Goal: Information Seeking & Learning: Find specific fact

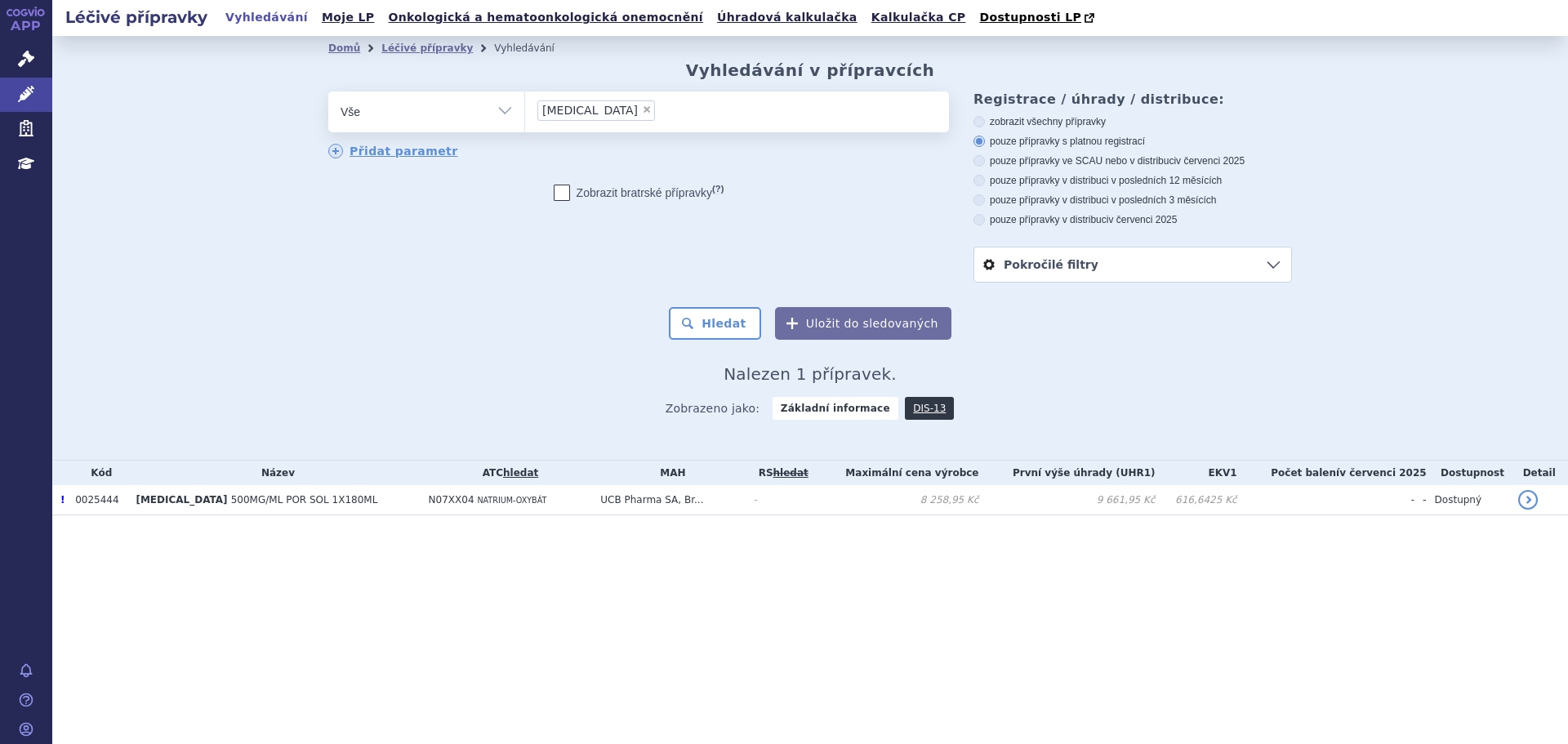
click at [642, 111] on span "×" at bounding box center [646, 109] width 10 height 10
click at [525, 111] on select "[MEDICAL_DATA]" at bounding box center [524, 111] width 1 height 41
select select
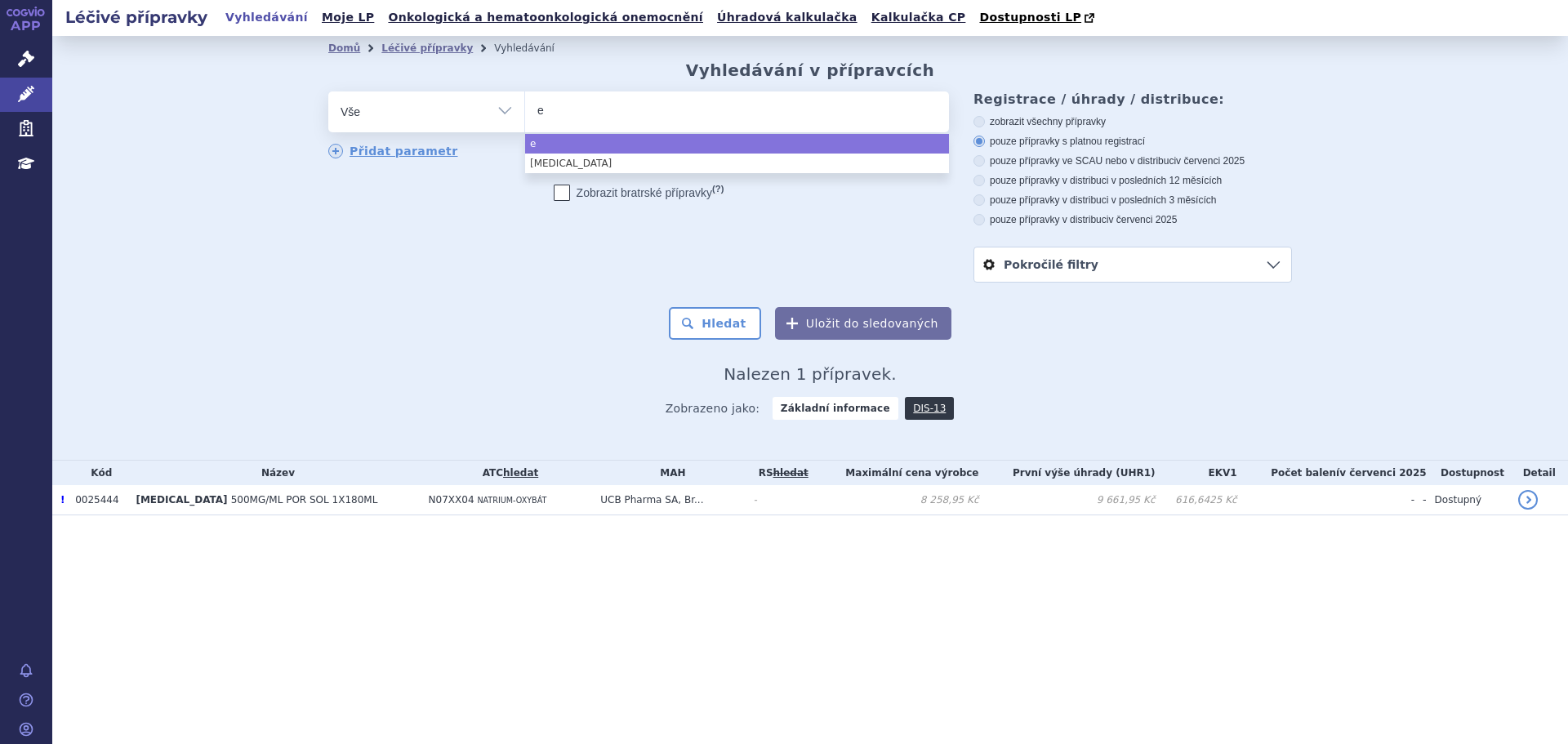
type input "ef"
type input "efl"
type input "eflue"
type input "efluel"
type input "eflueld"
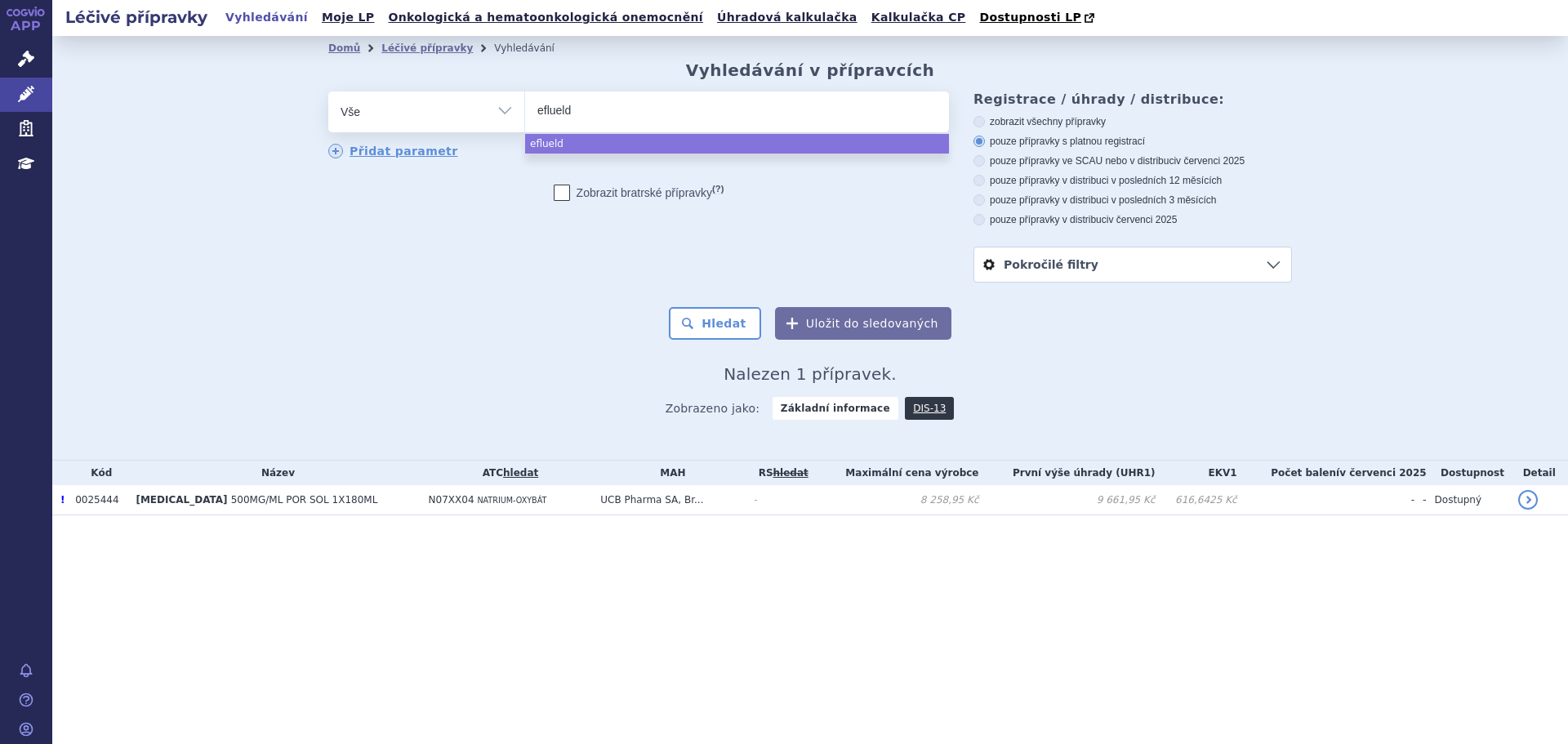
type input "efluelda"
select select "efluelda"
click at [735, 311] on button "Hledat" at bounding box center [714, 324] width 93 height 33
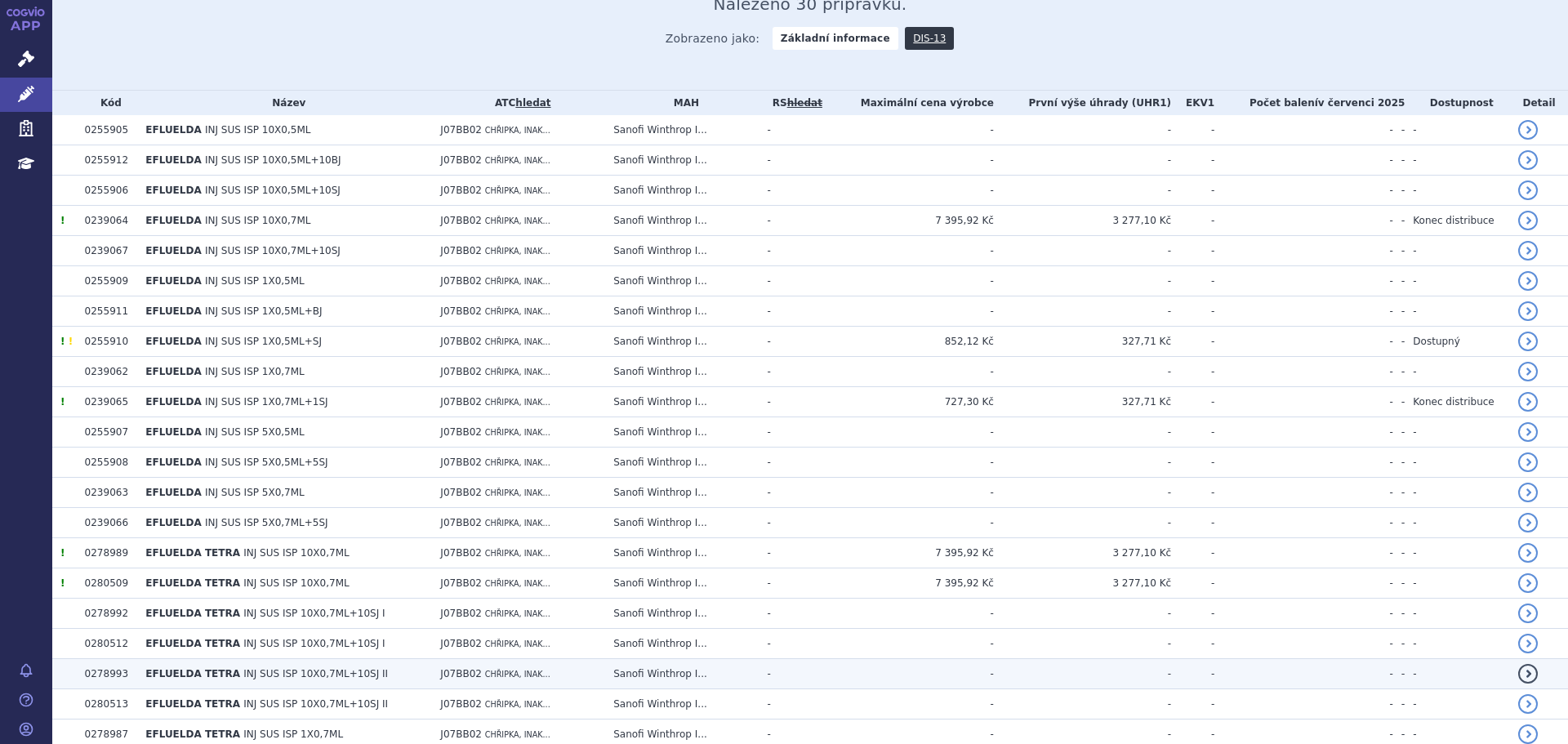
scroll to position [491, 0]
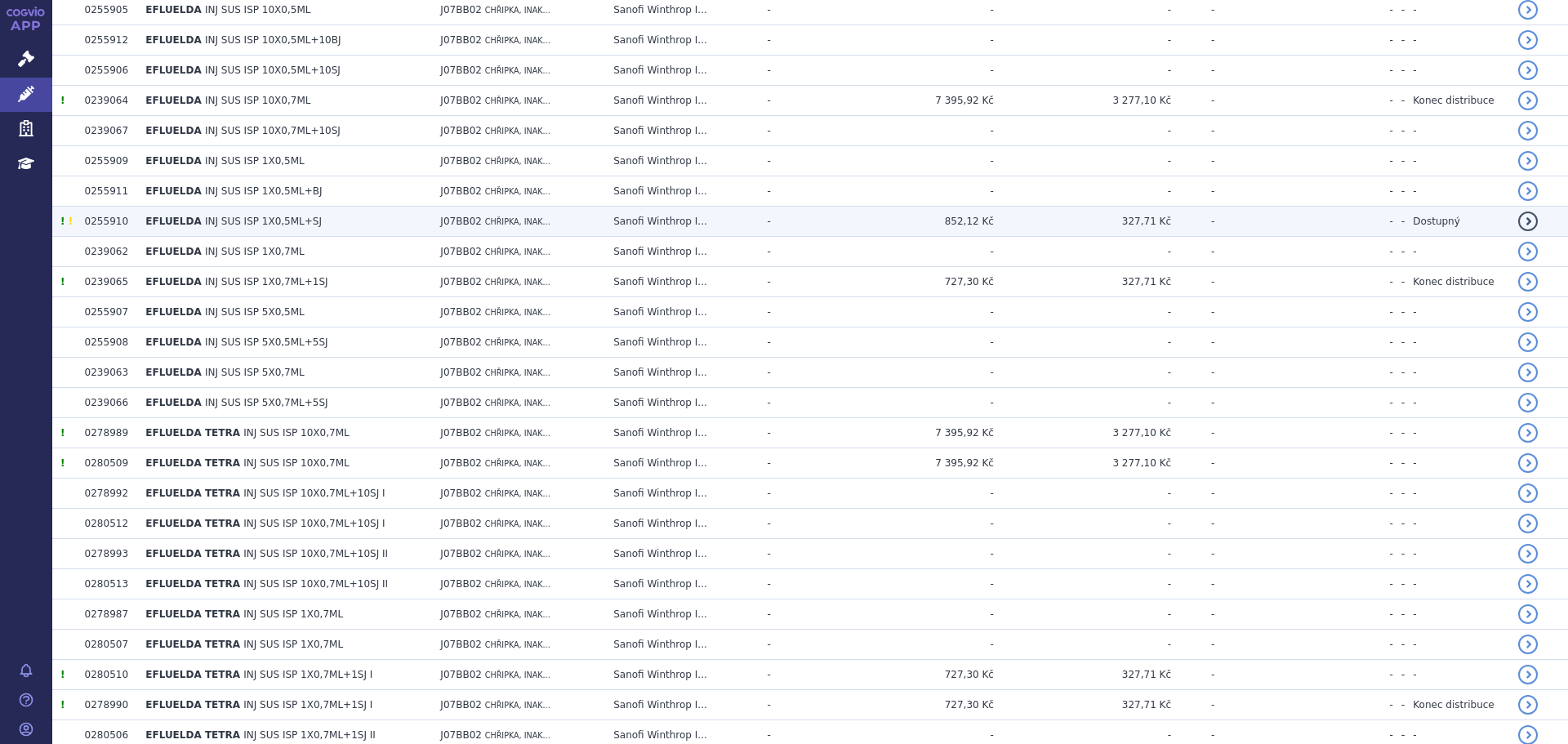
click at [262, 226] on span "INJ SUS ISP 1X0,5ML+SJ" at bounding box center [263, 221] width 117 height 11
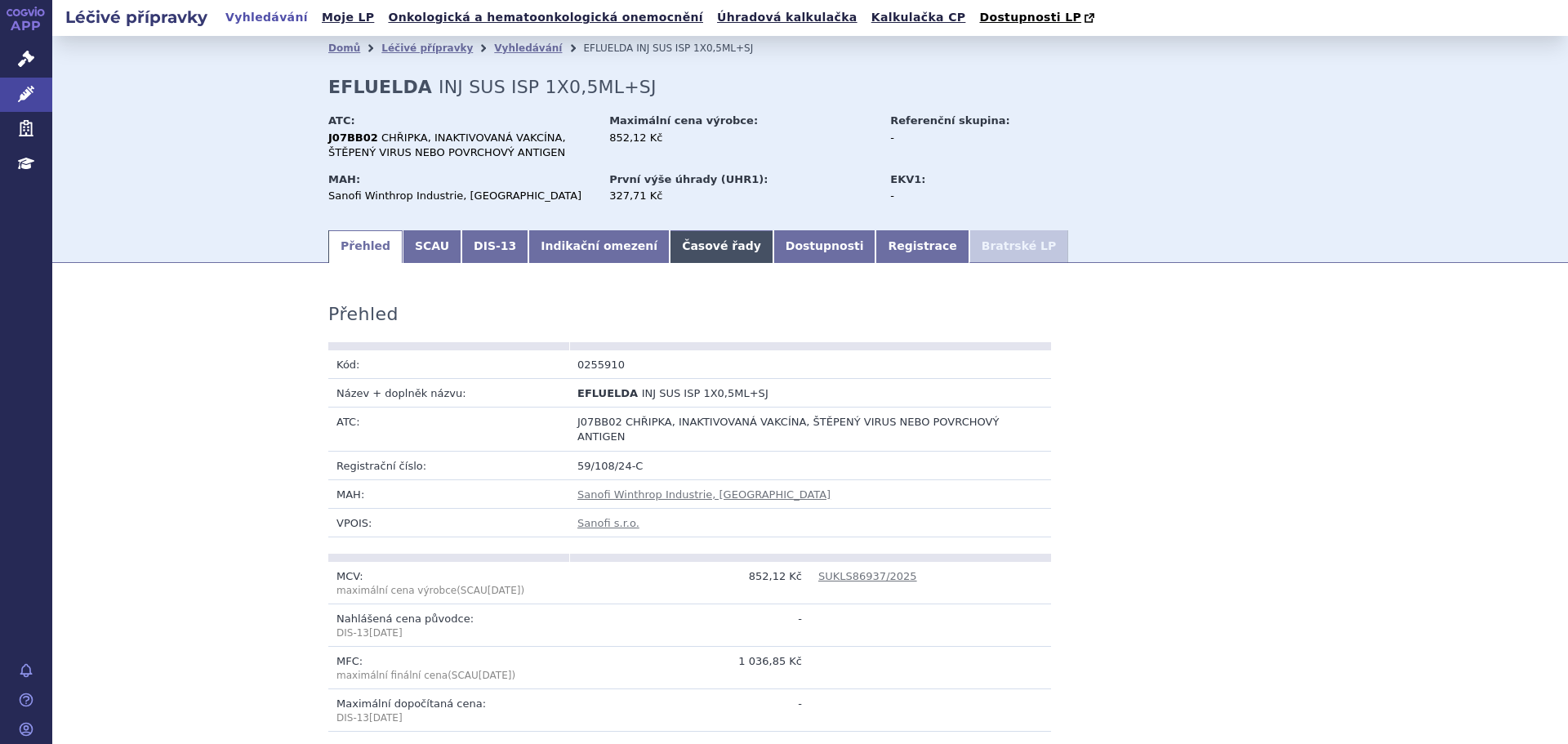
click at [669, 251] on link "Časové řady" at bounding box center [721, 247] width 104 height 33
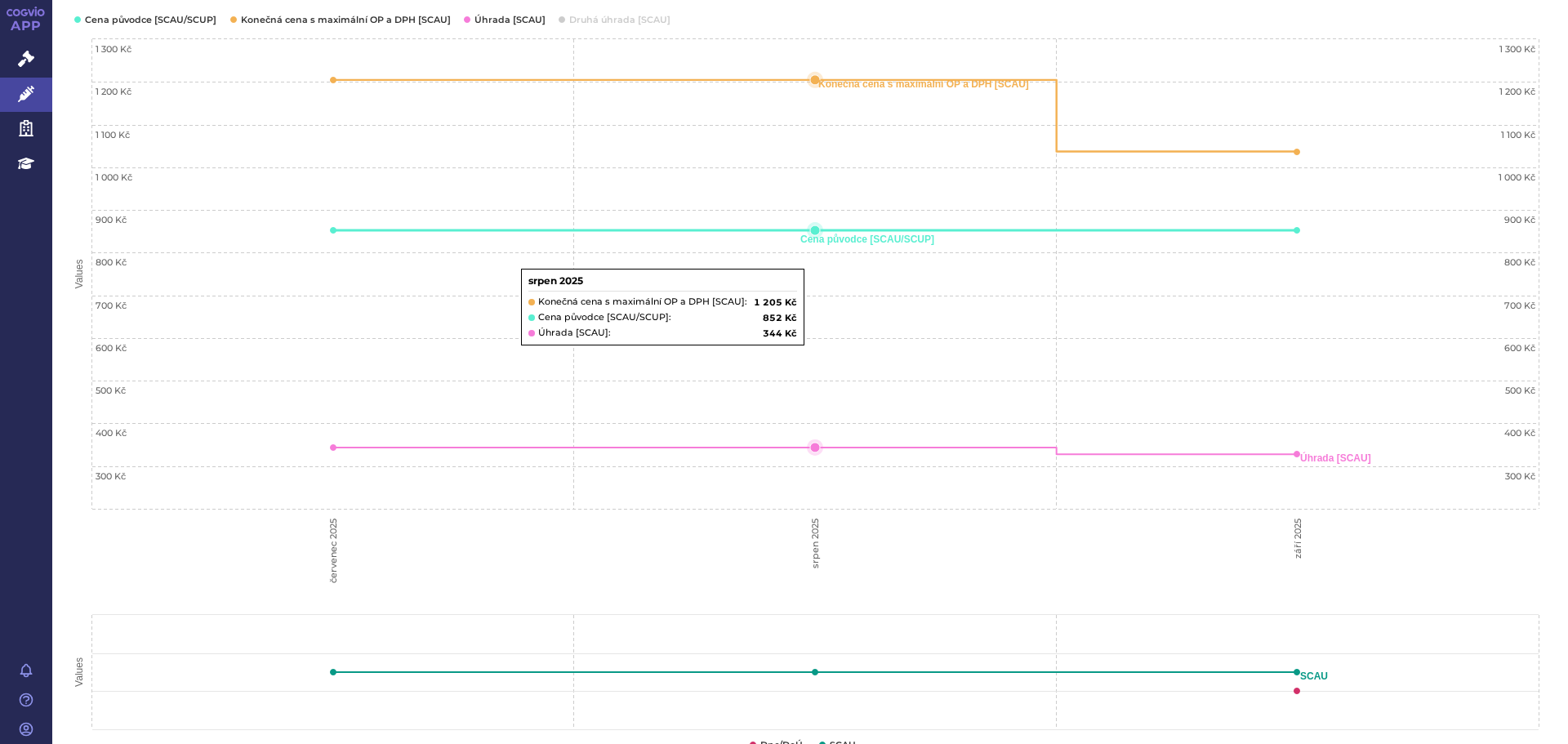
scroll to position [81, 0]
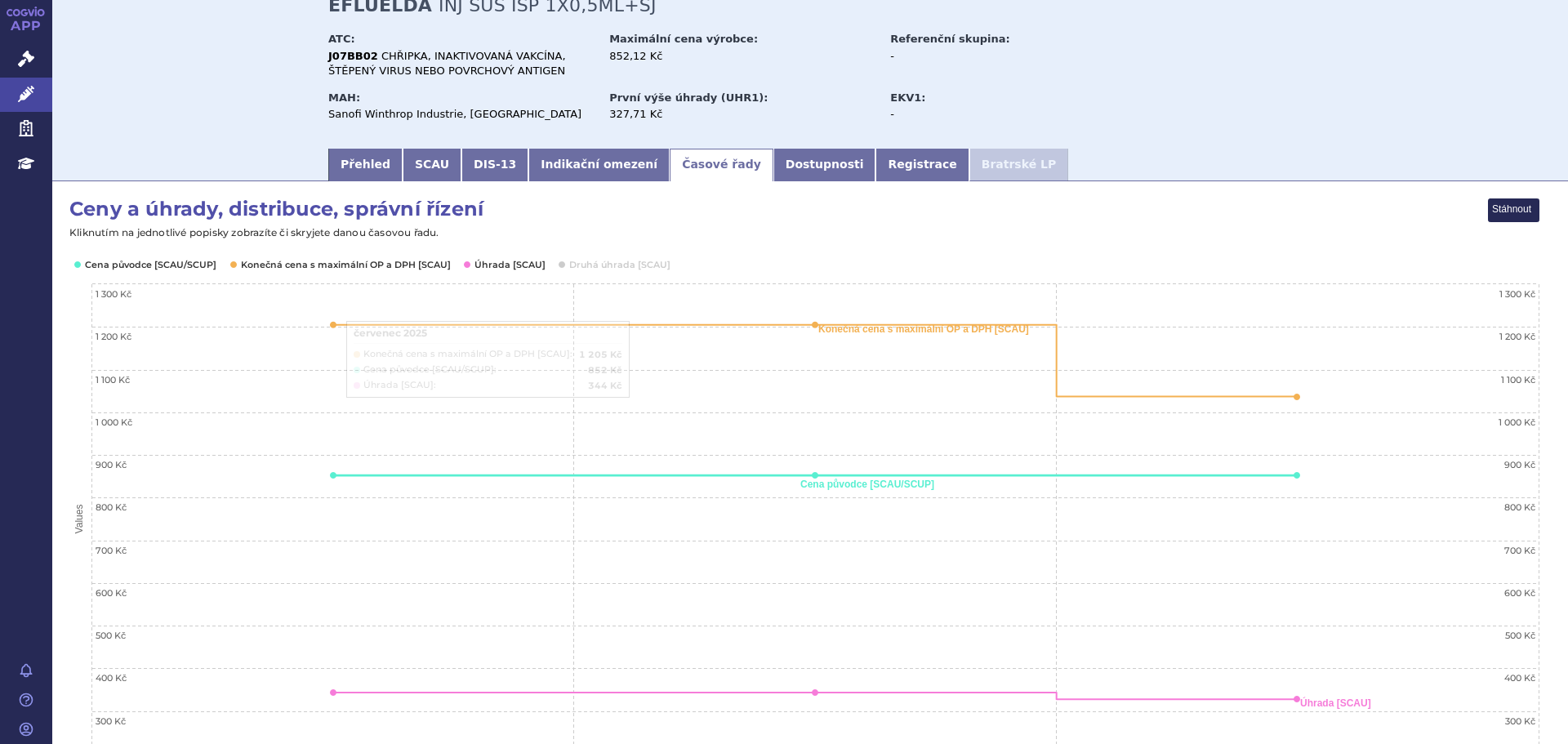
drag, startPoint x: 164, startPoint y: 257, endPoint x: 248, endPoint y: 260, distance: 84.1
click at [164, 258] on rect "Interactive chart" at bounding box center [803, 516] width 1471 height 638
drag, startPoint x: 266, startPoint y: 260, endPoint x: 254, endPoint y: 264, distance: 12.6
click at [266, 260] on button "Show Konečná cena s maximální OP a DPH [SCAU]" at bounding box center [344, 264] width 207 height 13
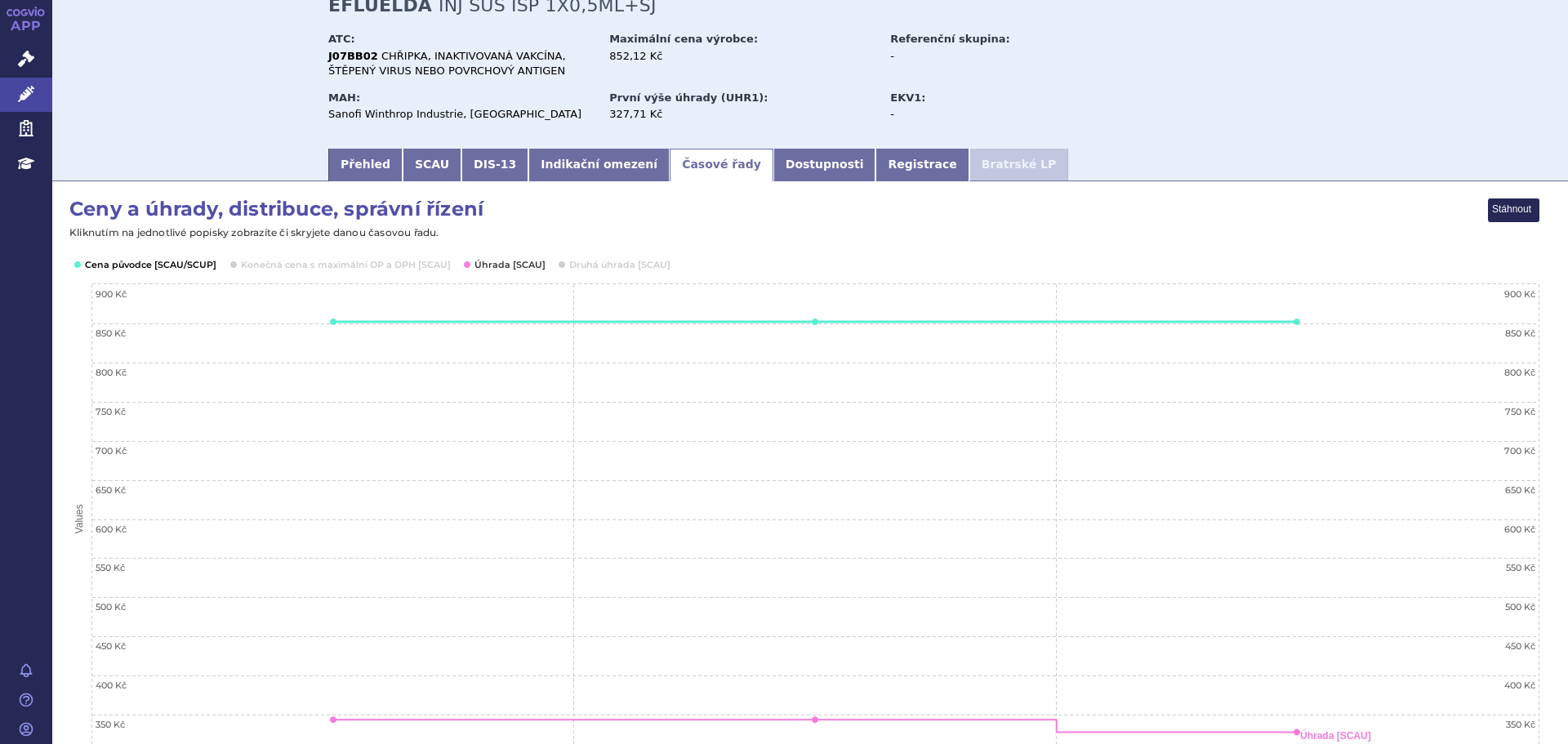
click at [163, 263] on button "Show Cena původce [SCAU/SCUP]" at bounding box center [149, 264] width 129 height 13
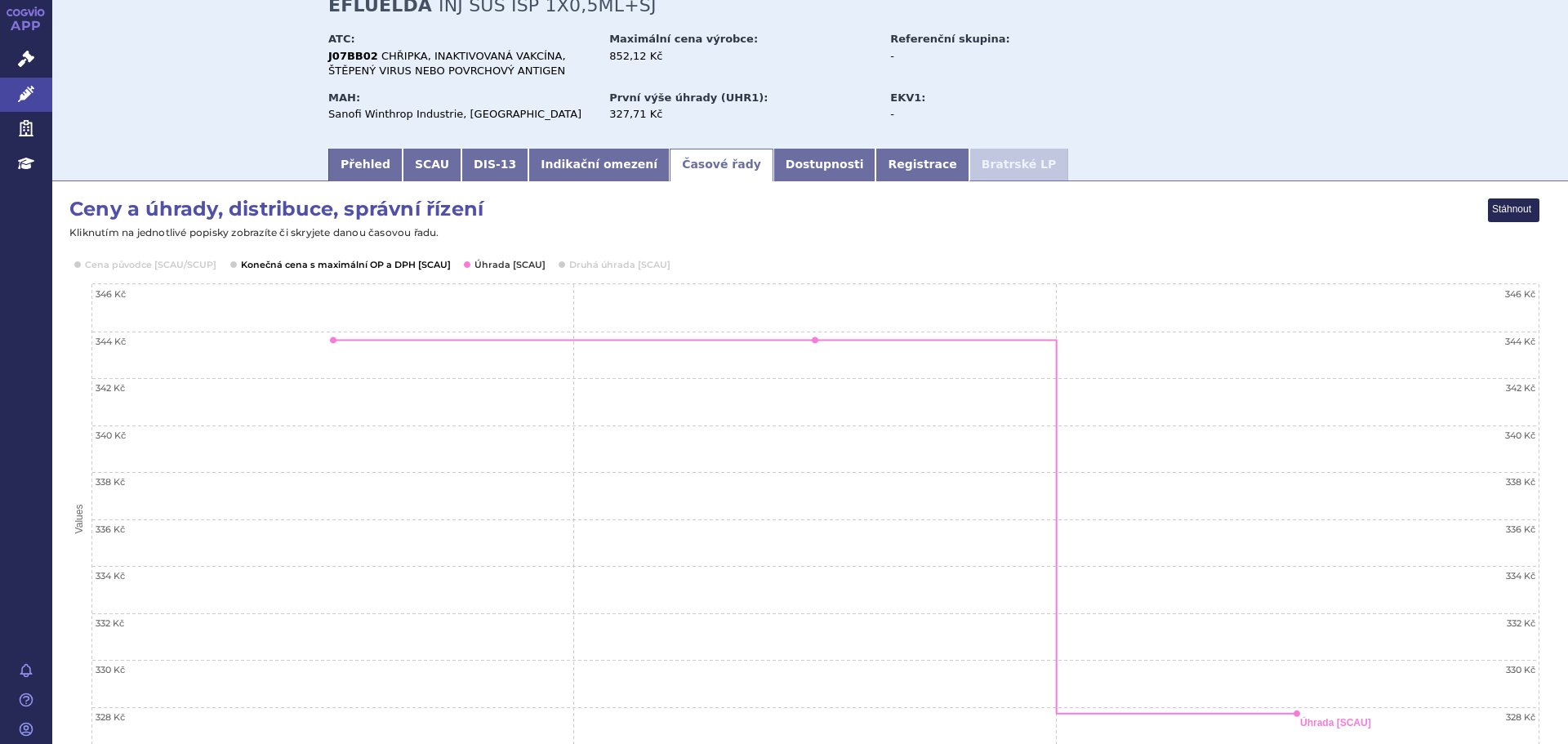
click at [341, 265] on button "Show Konečná cena s maximální OP a DPH [SCAU]" at bounding box center [344, 264] width 207 height 13
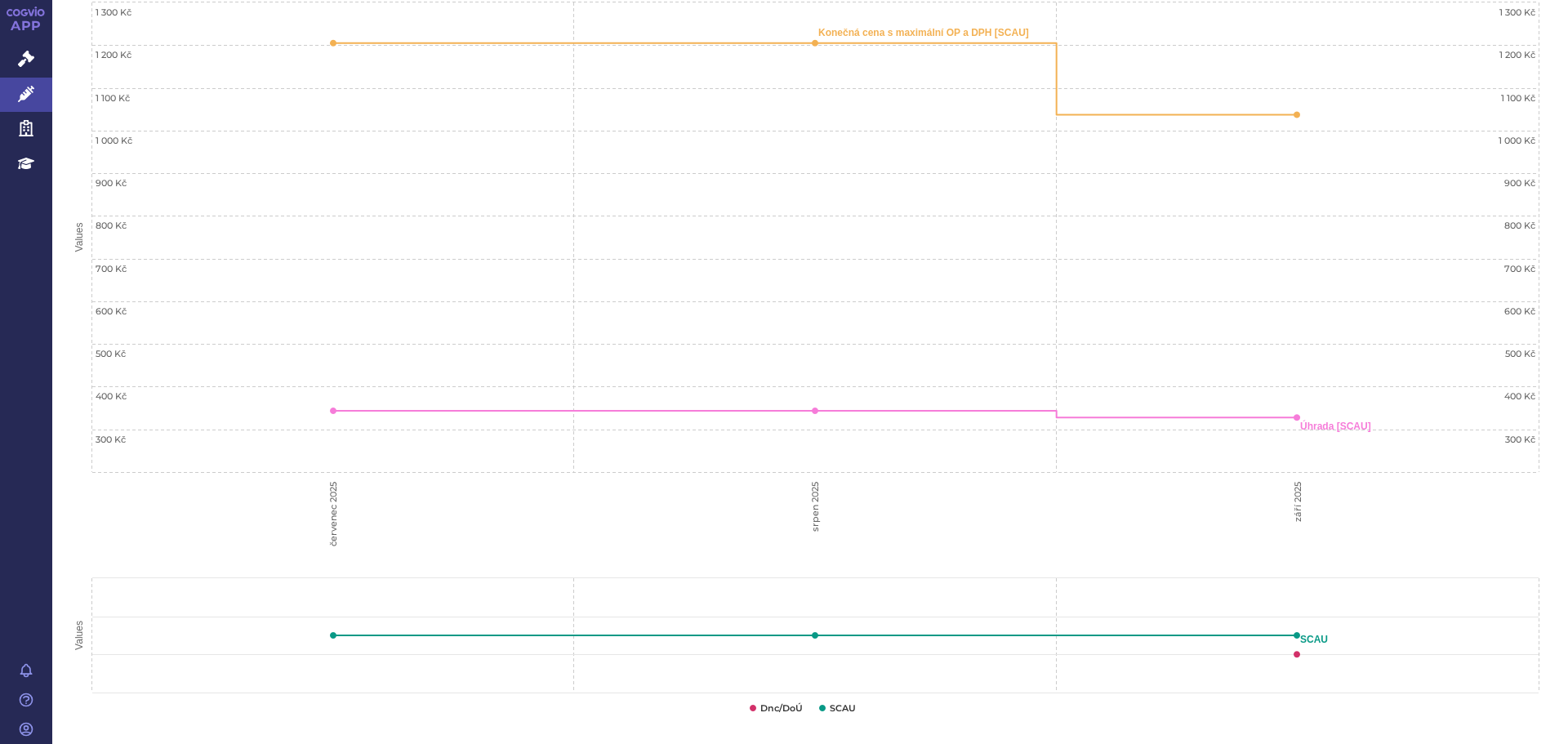
scroll to position [124, 0]
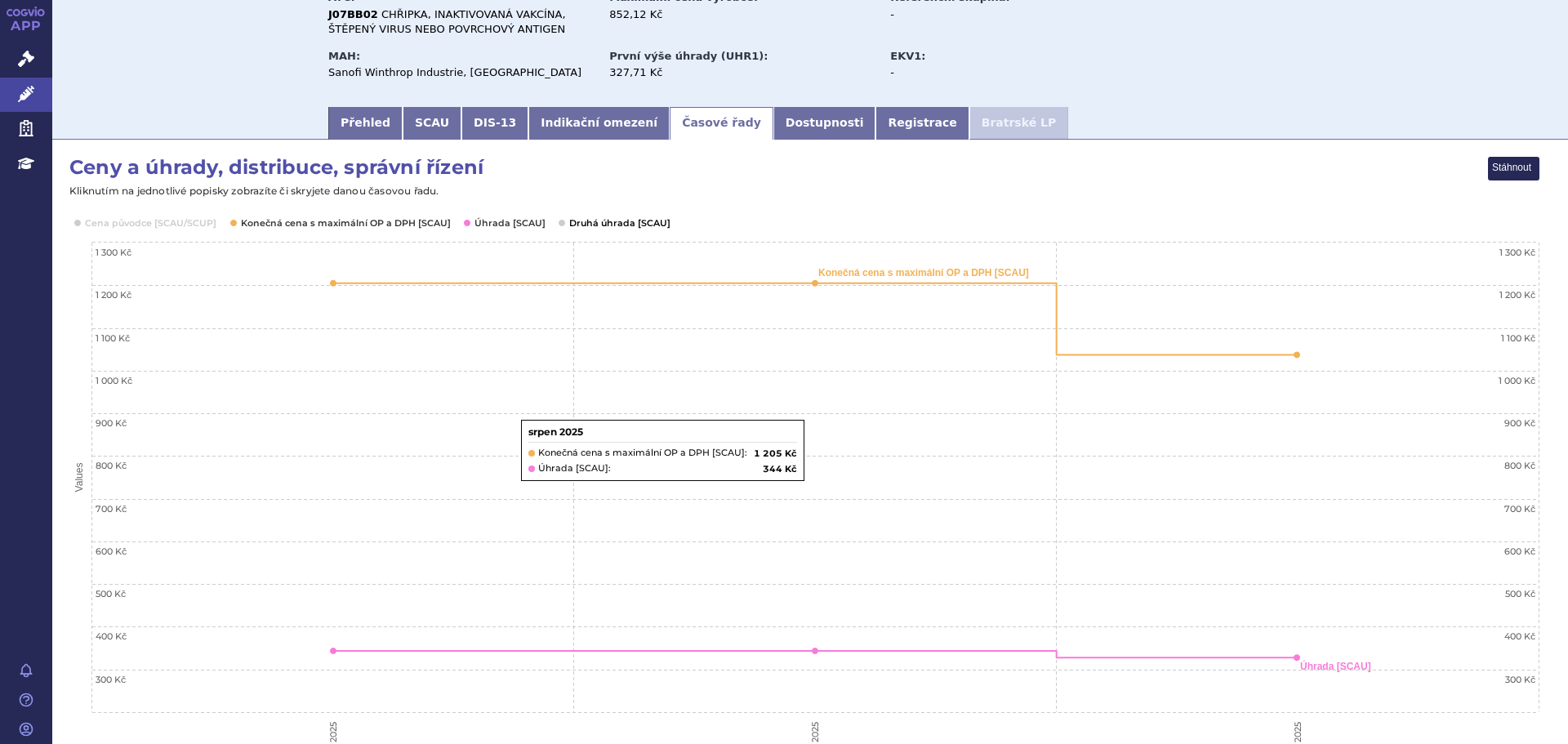
click at [591, 221] on button "Show Druhá úhrada [SCAU]" at bounding box center [618, 222] width 99 height 13
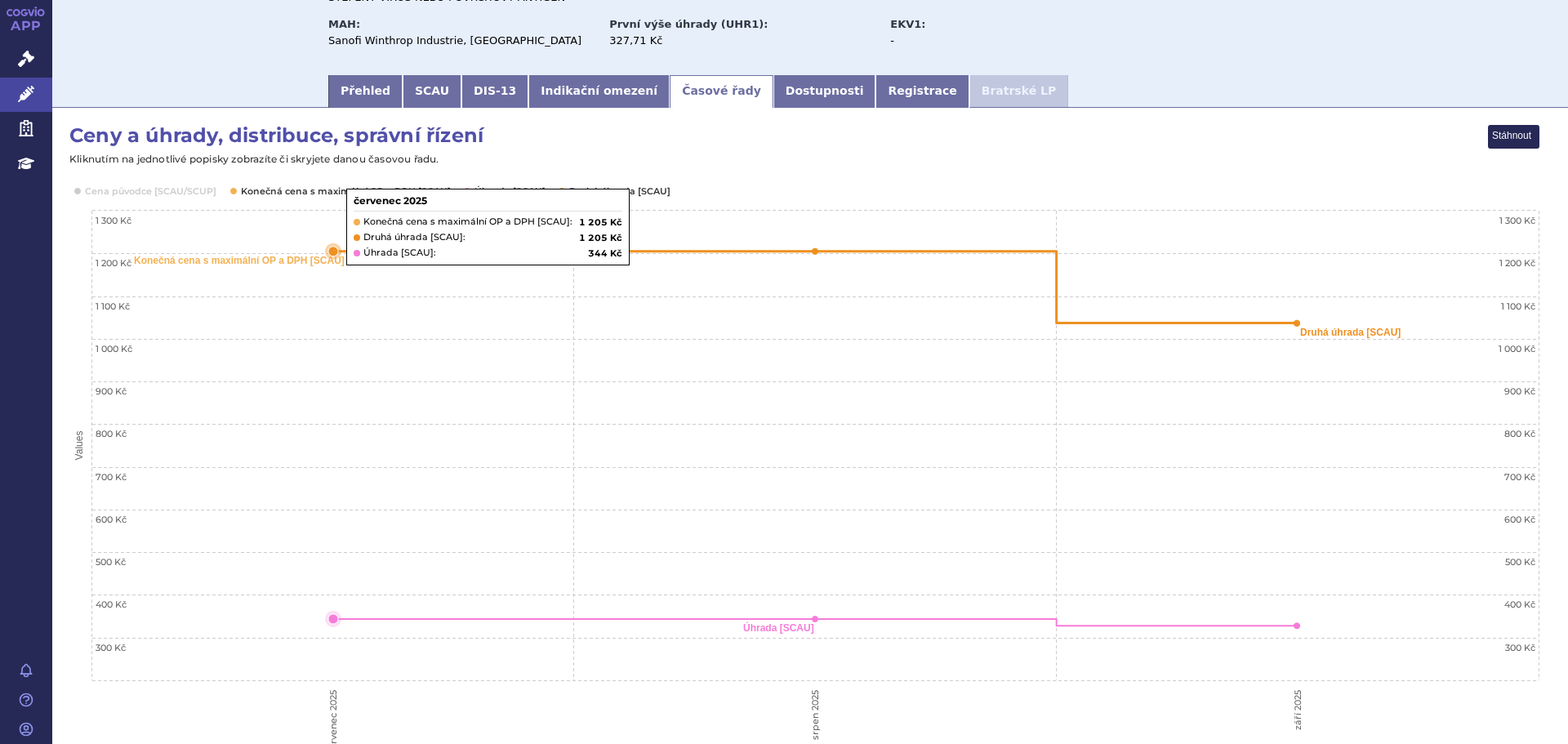
scroll to position [0, 0]
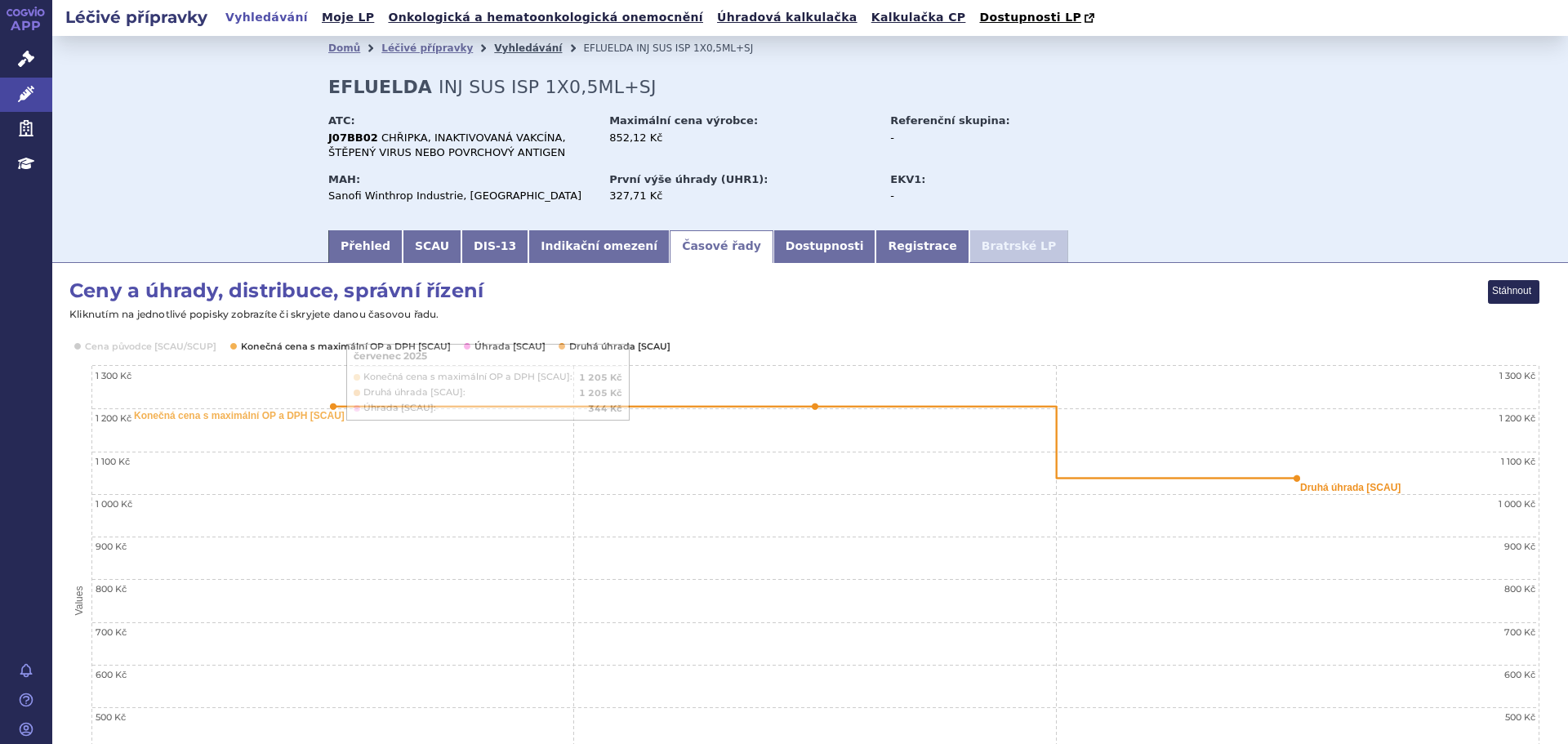
click at [513, 52] on link "Vyhledávání" at bounding box center [528, 48] width 67 height 11
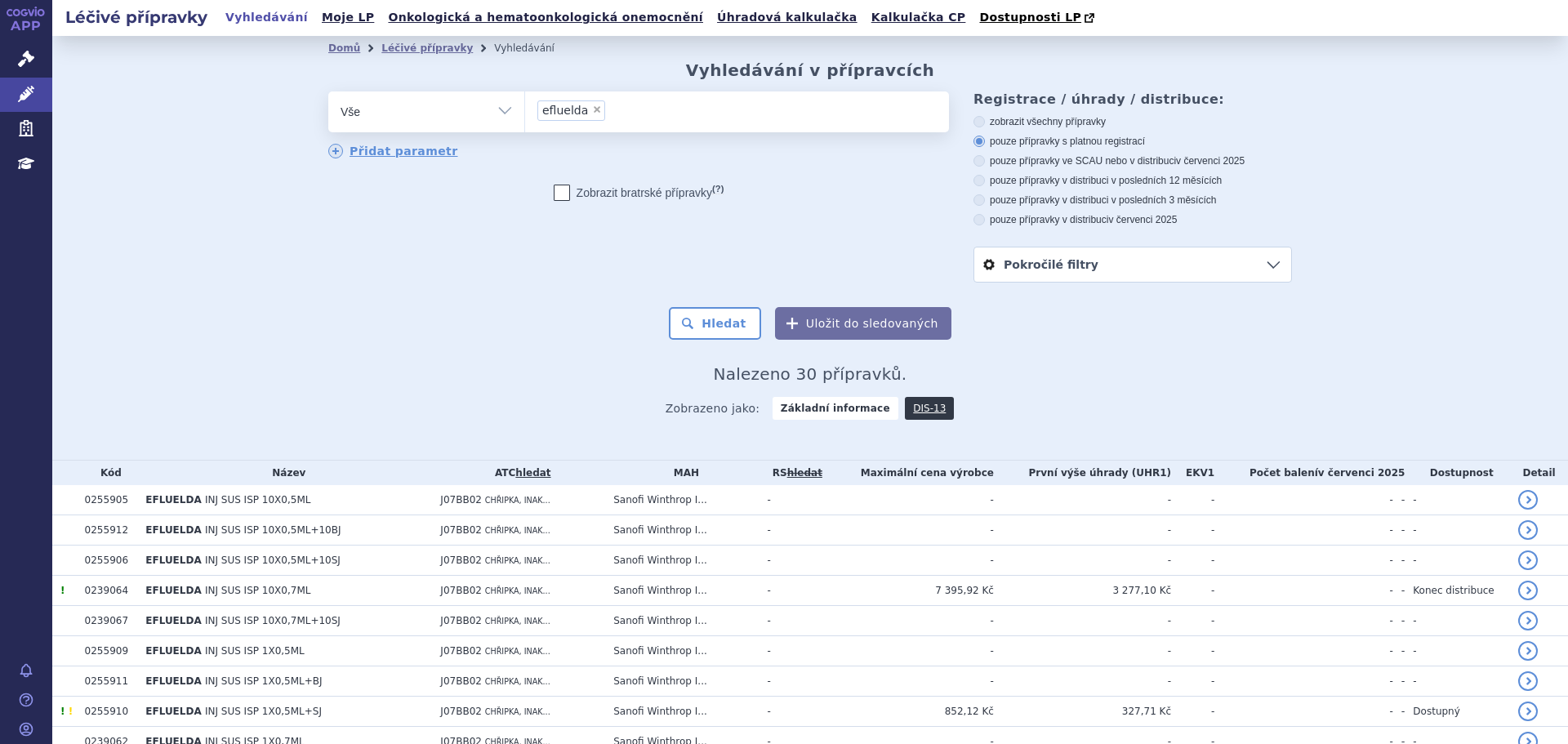
click at [589, 106] on li "× efluelda" at bounding box center [571, 111] width 67 height 21
click at [525, 106] on select "efluelda" at bounding box center [524, 111] width 1 height 41
click at [592, 113] on span "×" at bounding box center [597, 109] width 10 height 10
click at [525, 113] on select "efluelda" at bounding box center [524, 111] width 1 height 41
select select
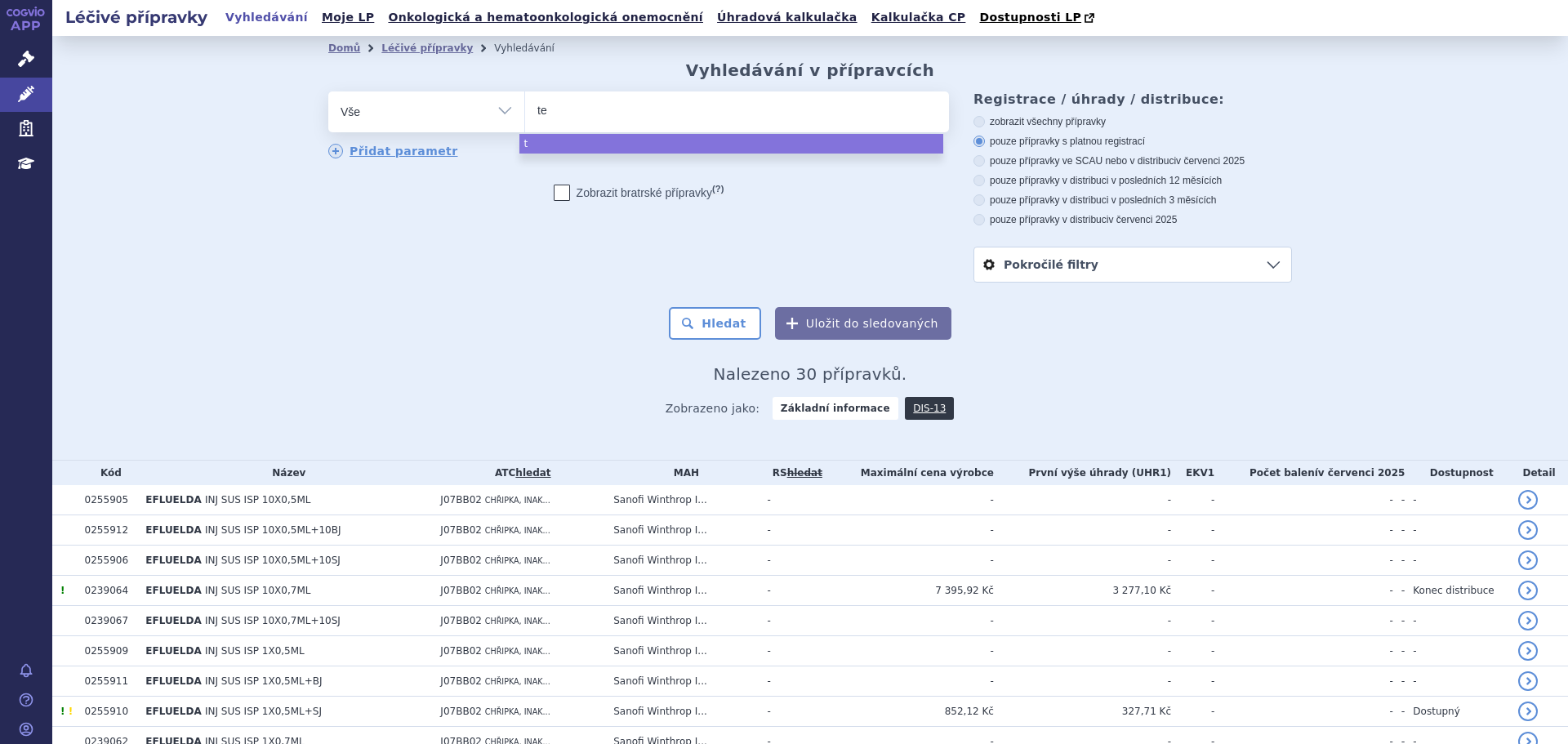
type input "tet"
type input "tetav"
type input "tetava"
type input "tetavax"
select select "tetavax"
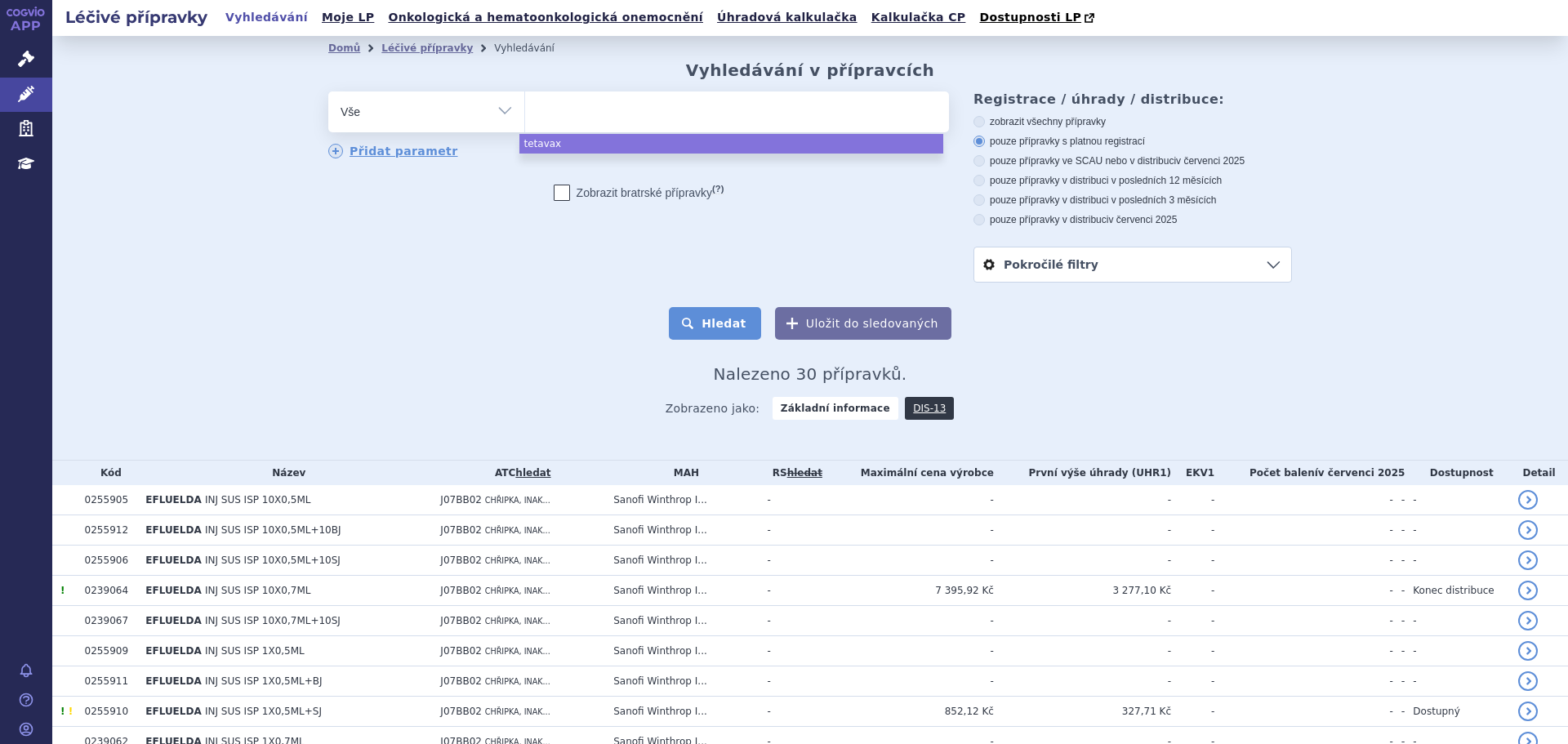
click at [721, 324] on button "Hledat" at bounding box center [714, 324] width 93 height 33
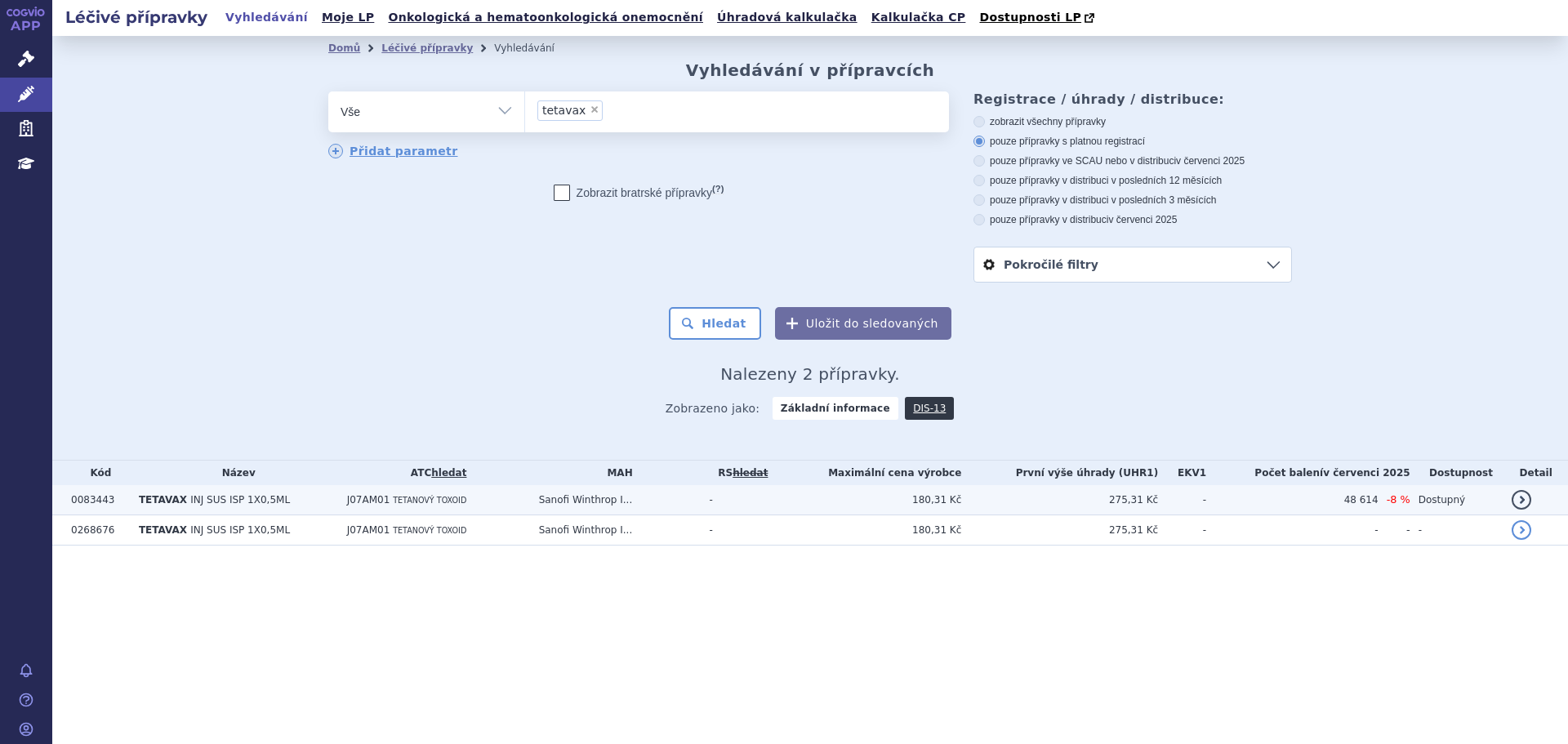
click at [949, 508] on td "180,31 Kč" at bounding box center [868, 500] width 184 height 30
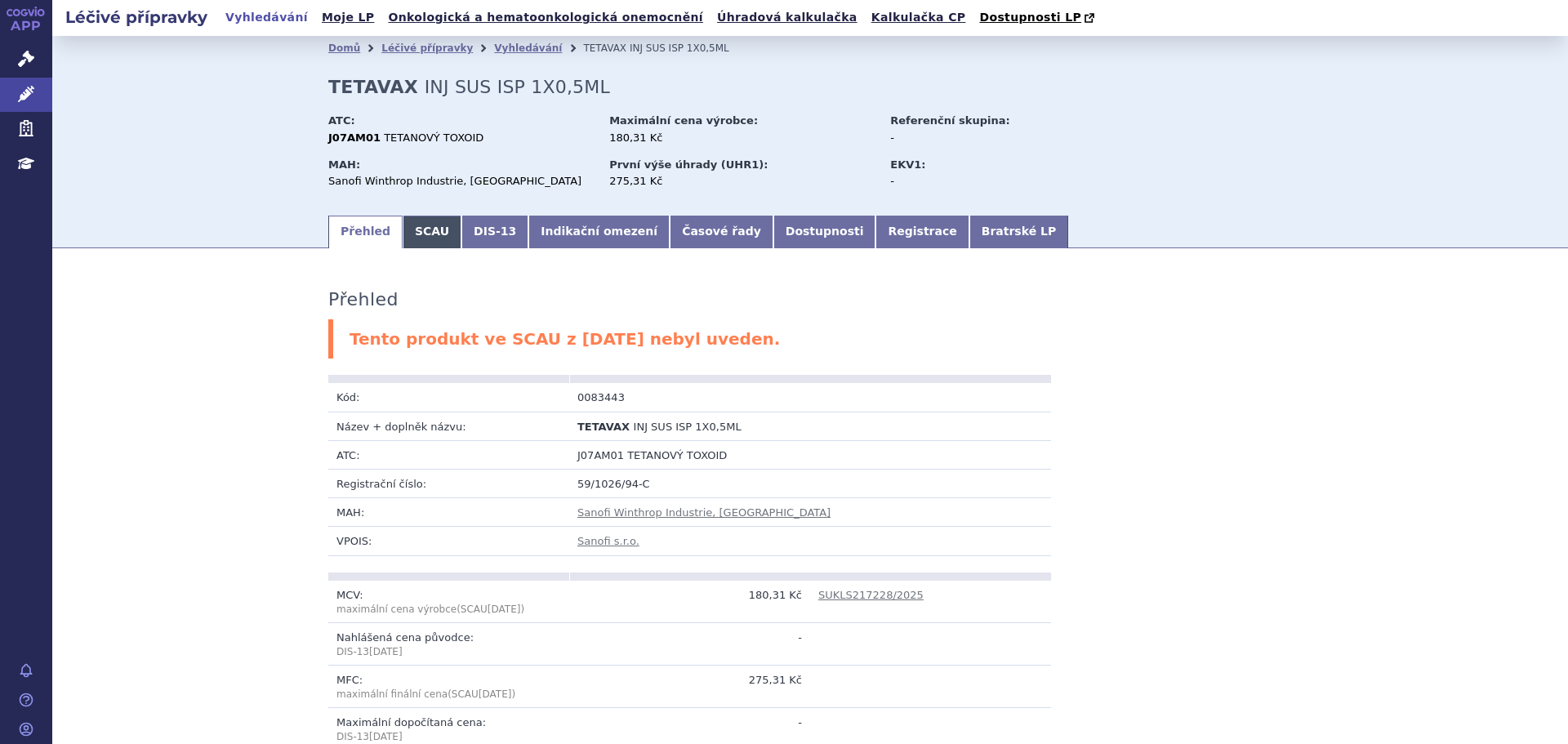
click at [426, 239] on link "SCAU" at bounding box center [432, 232] width 59 height 33
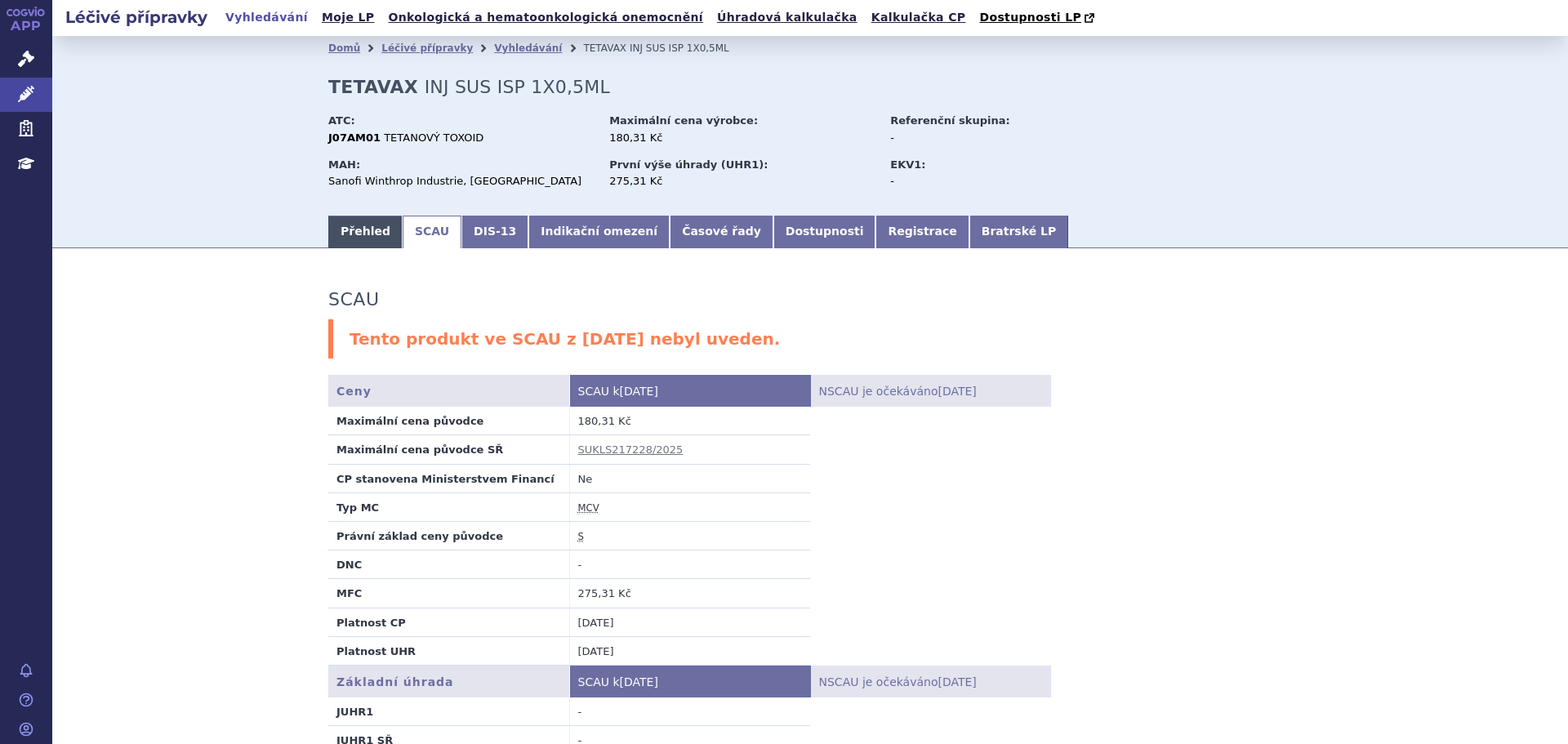
click at [346, 235] on link "Přehled" at bounding box center [366, 232] width 74 height 33
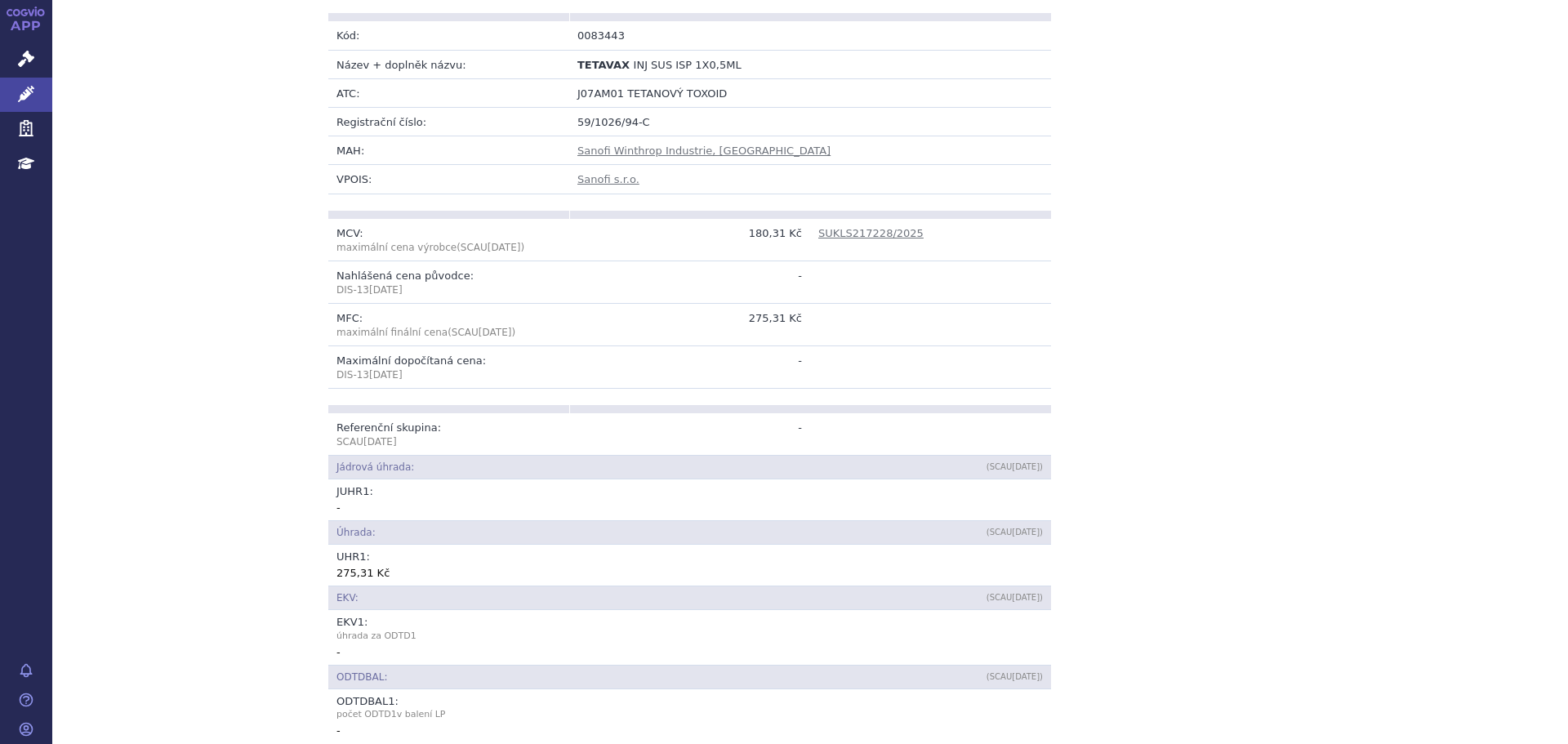
scroll to position [81, 0]
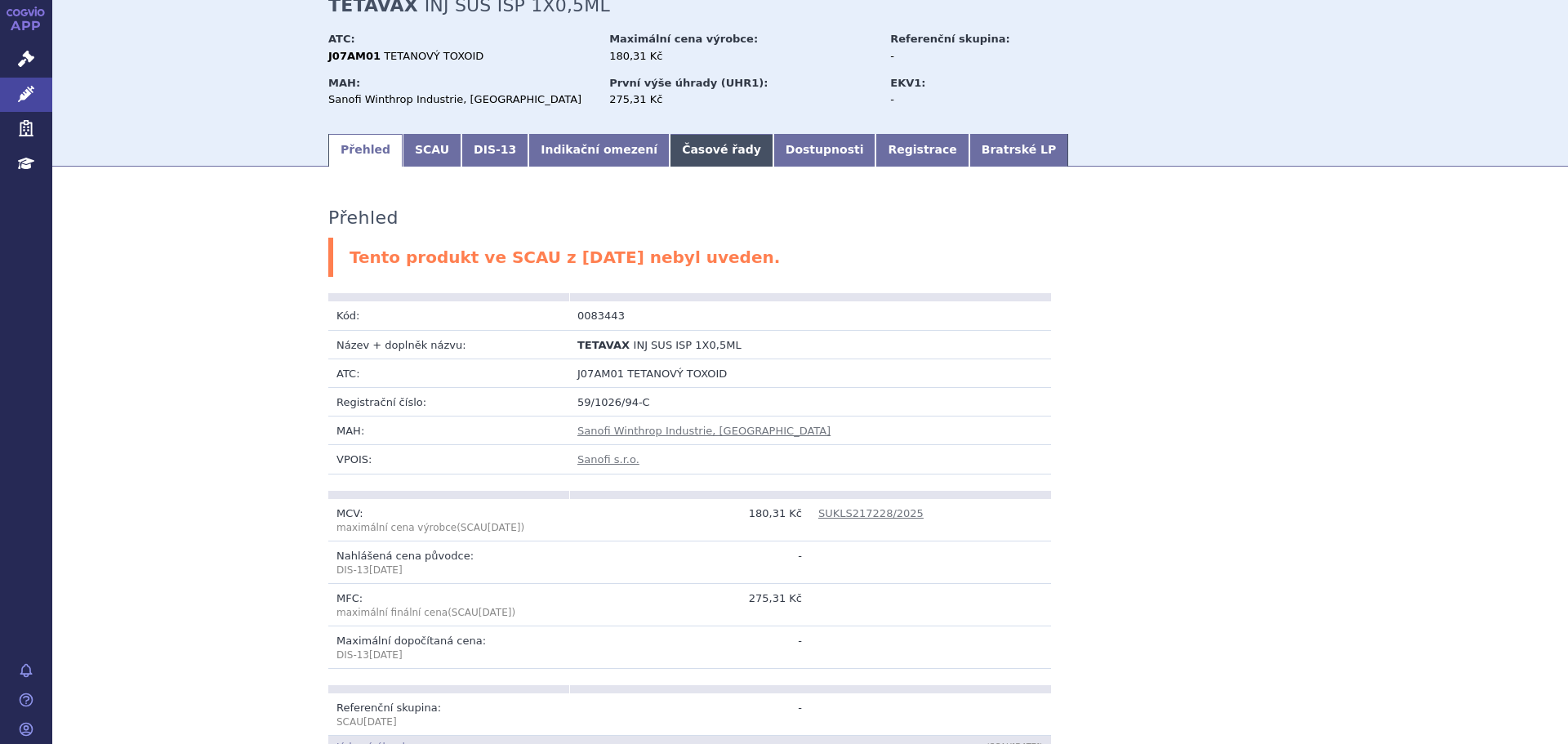
click at [689, 152] on link "Časové řady" at bounding box center [721, 151] width 104 height 33
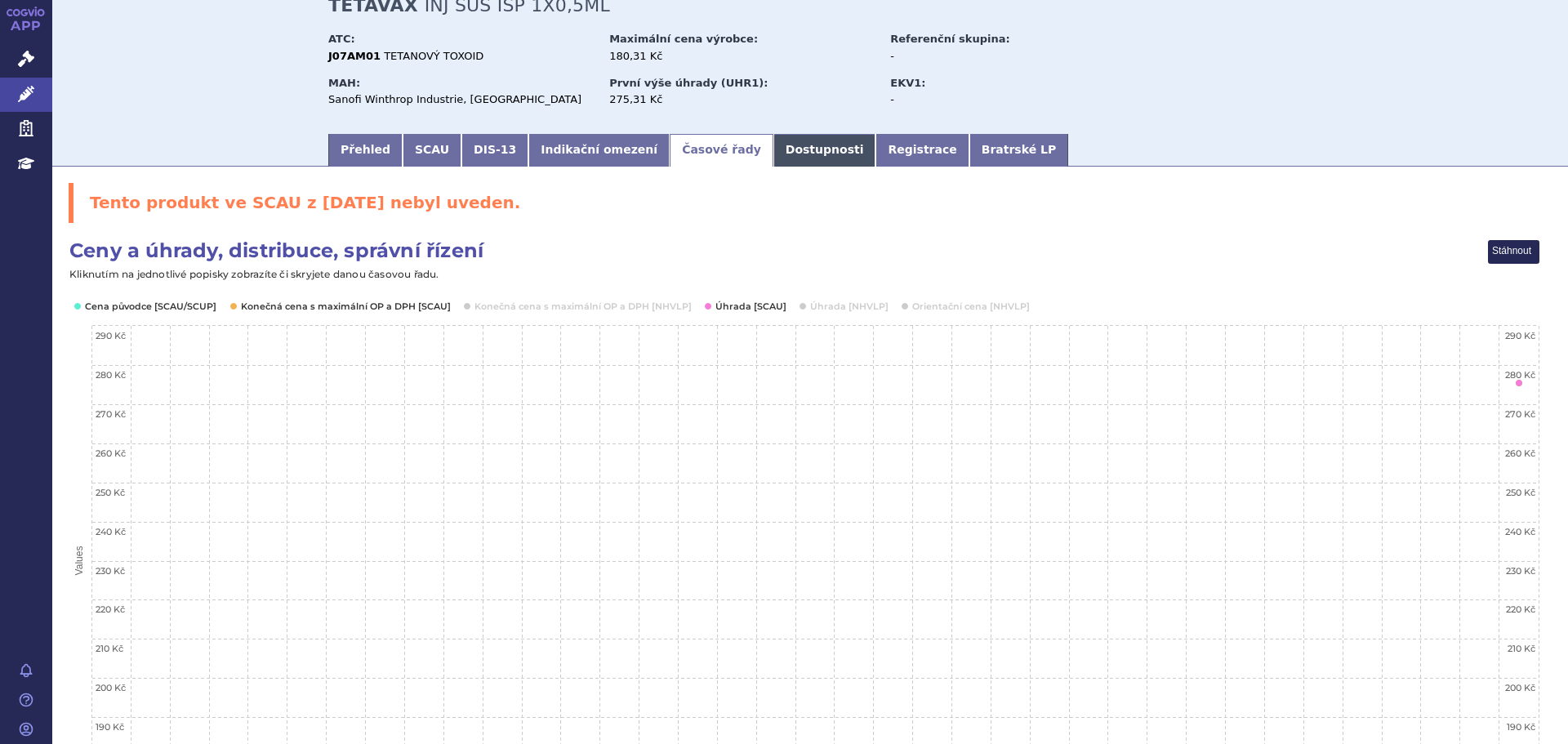
click at [773, 156] on link "Dostupnosti" at bounding box center [824, 151] width 103 height 33
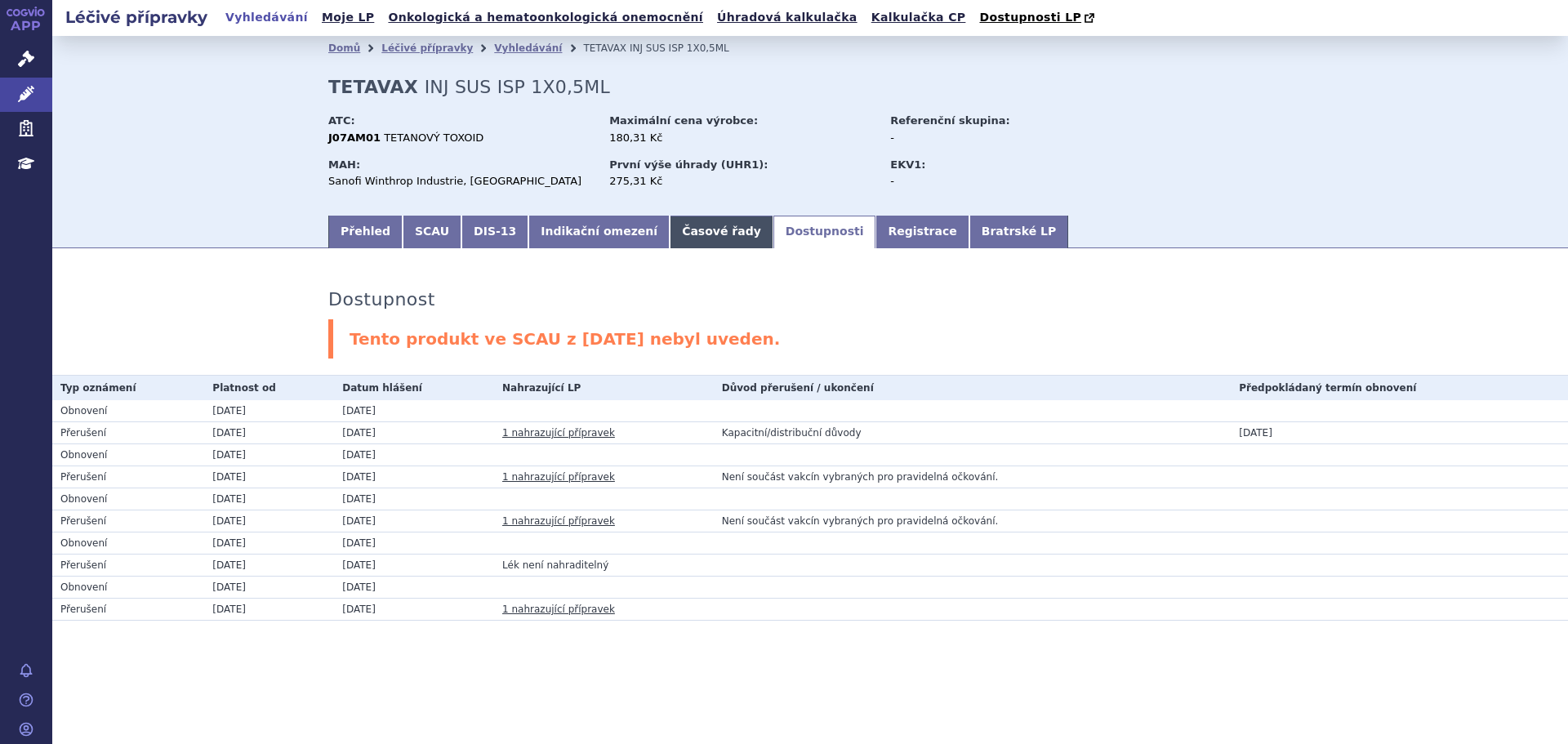
click at [678, 237] on link "Časové řady" at bounding box center [721, 232] width 104 height 33
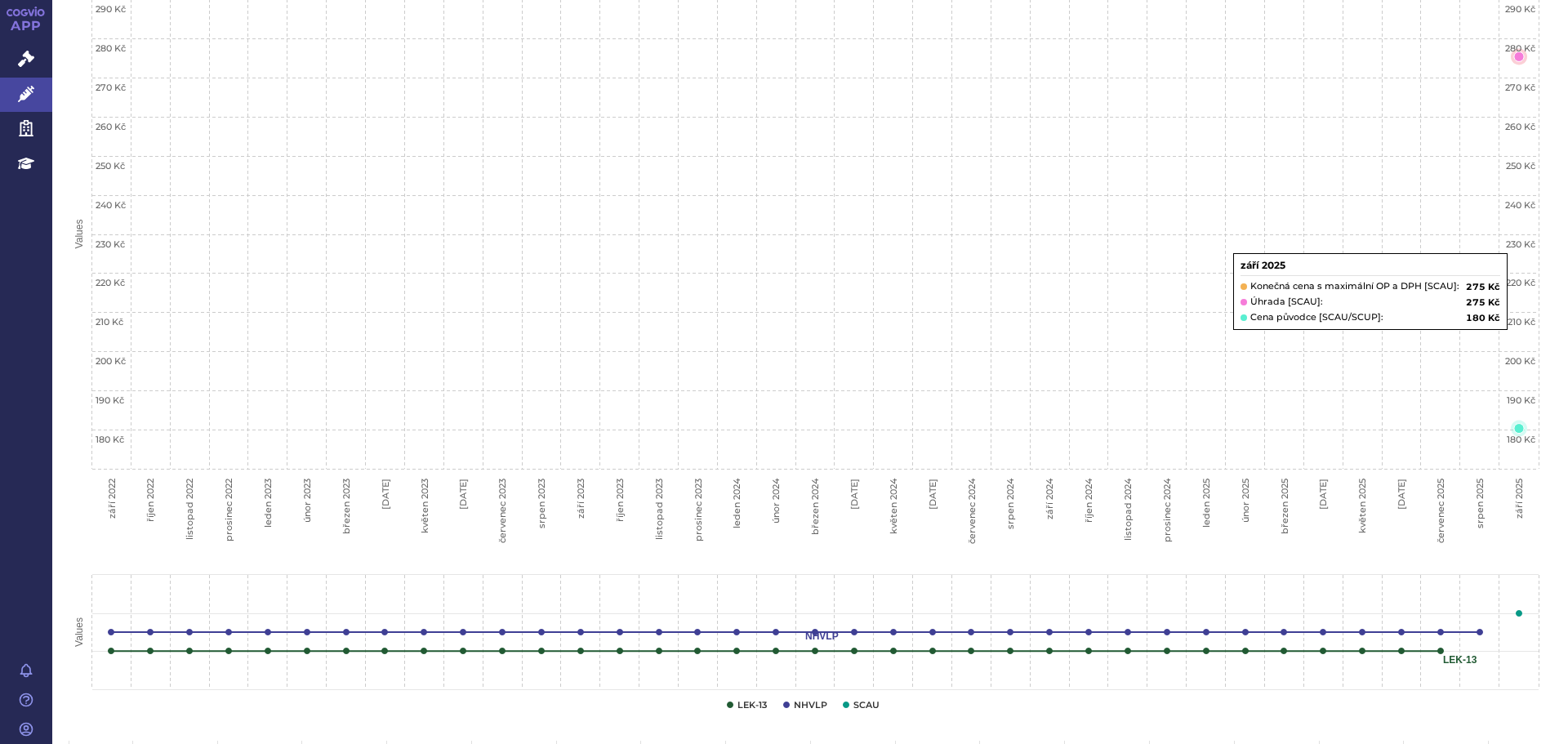
scroll to position [612, 0]
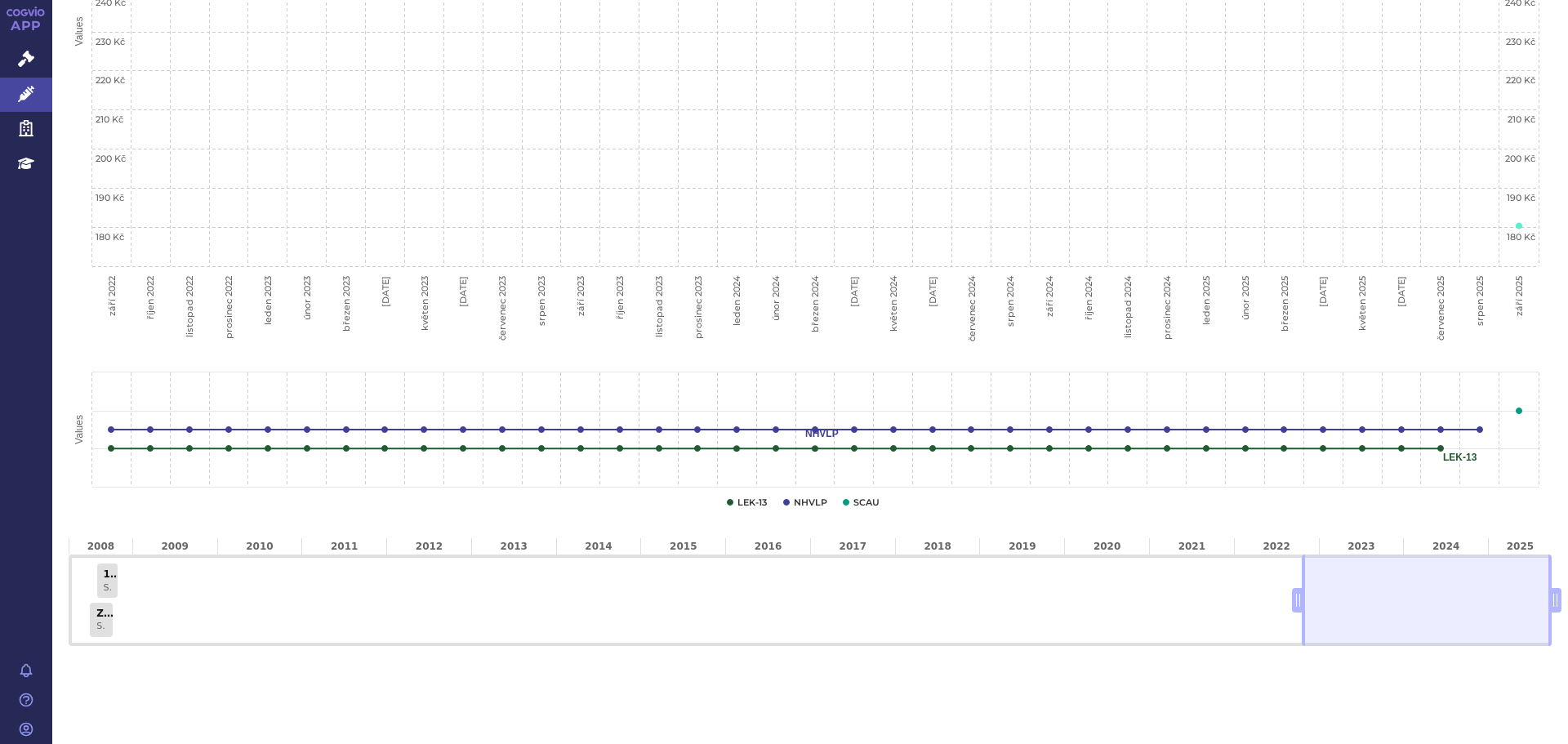
drag, startPoint x: 1288, startPoint y: 600, endPoint x: 758, endPoint y: 588, distance: 530.1
click at [654, 586] on div "1-Revize - MC SUKLS52321/2008 Zrušení - VaPÚ SUKLS40302/2008" at bounding box center [810, 600] width 1483 height 92
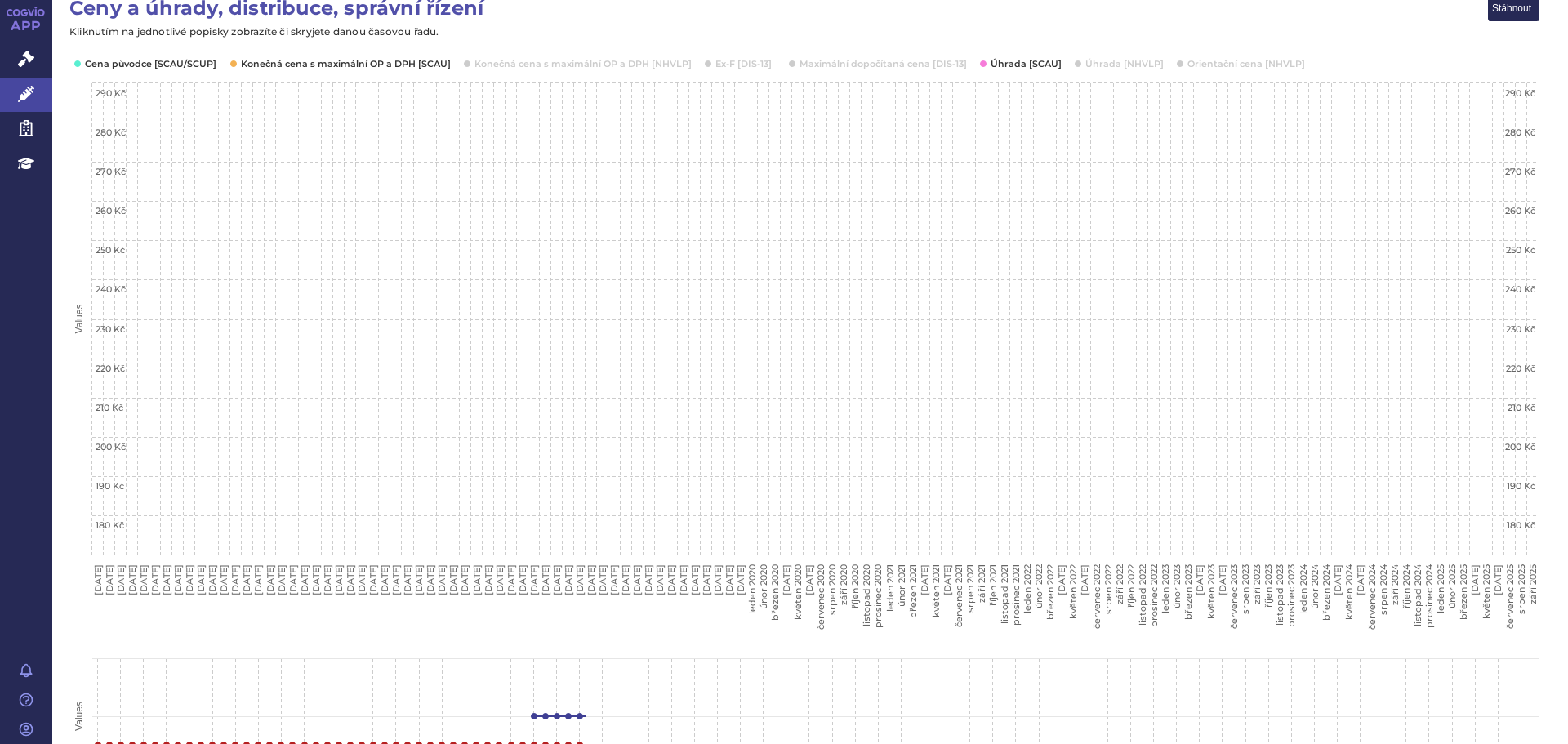
scroll to position [122, 0]
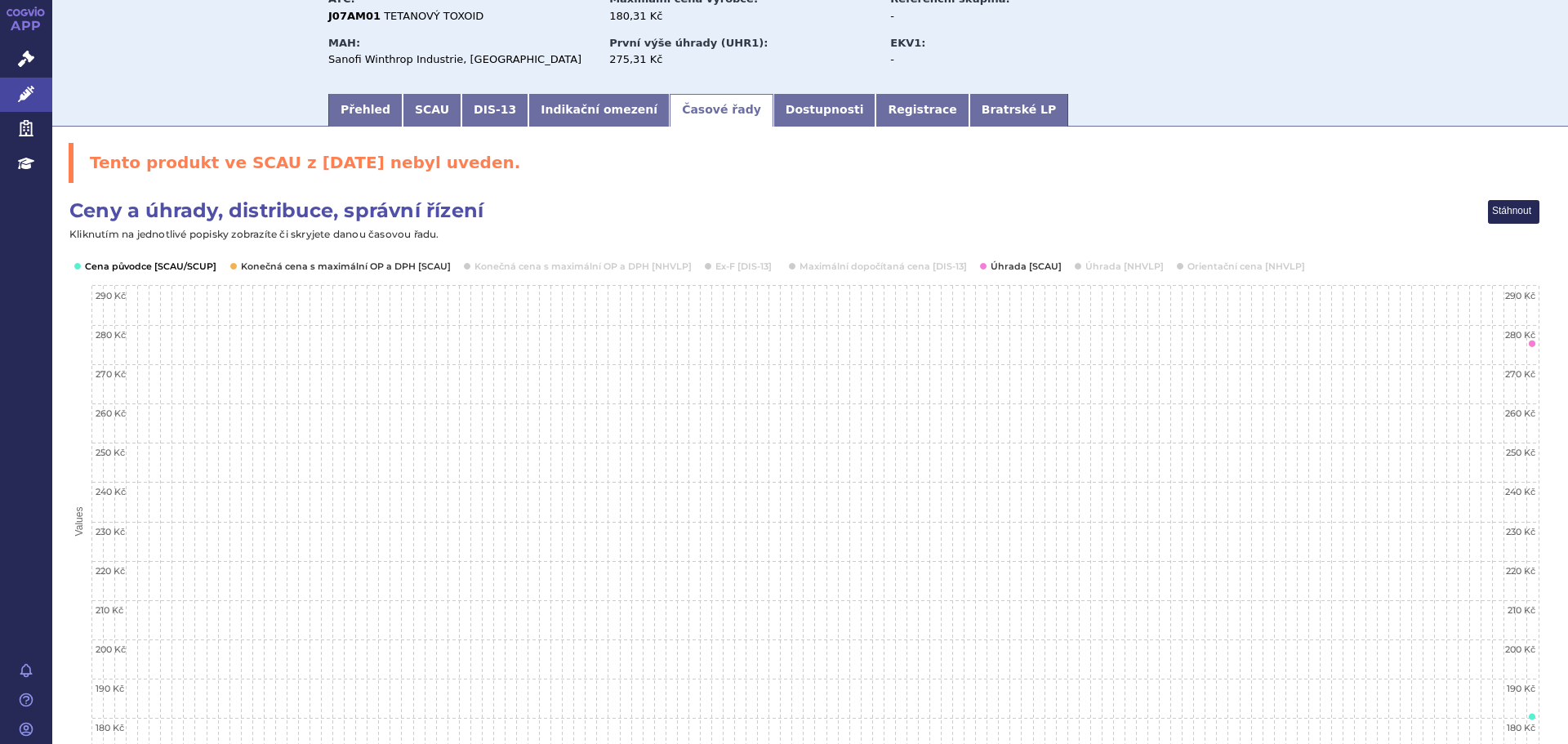
click at [168, 262] on button "Show Cena původce [SCAU/SCUP]" at bounding box center [149, 266] width 129 height 13
click at [166, 268] on button "Show Cena původce [SCAU/SCUP]" at bounding box center [149, 266] width 129 height 13
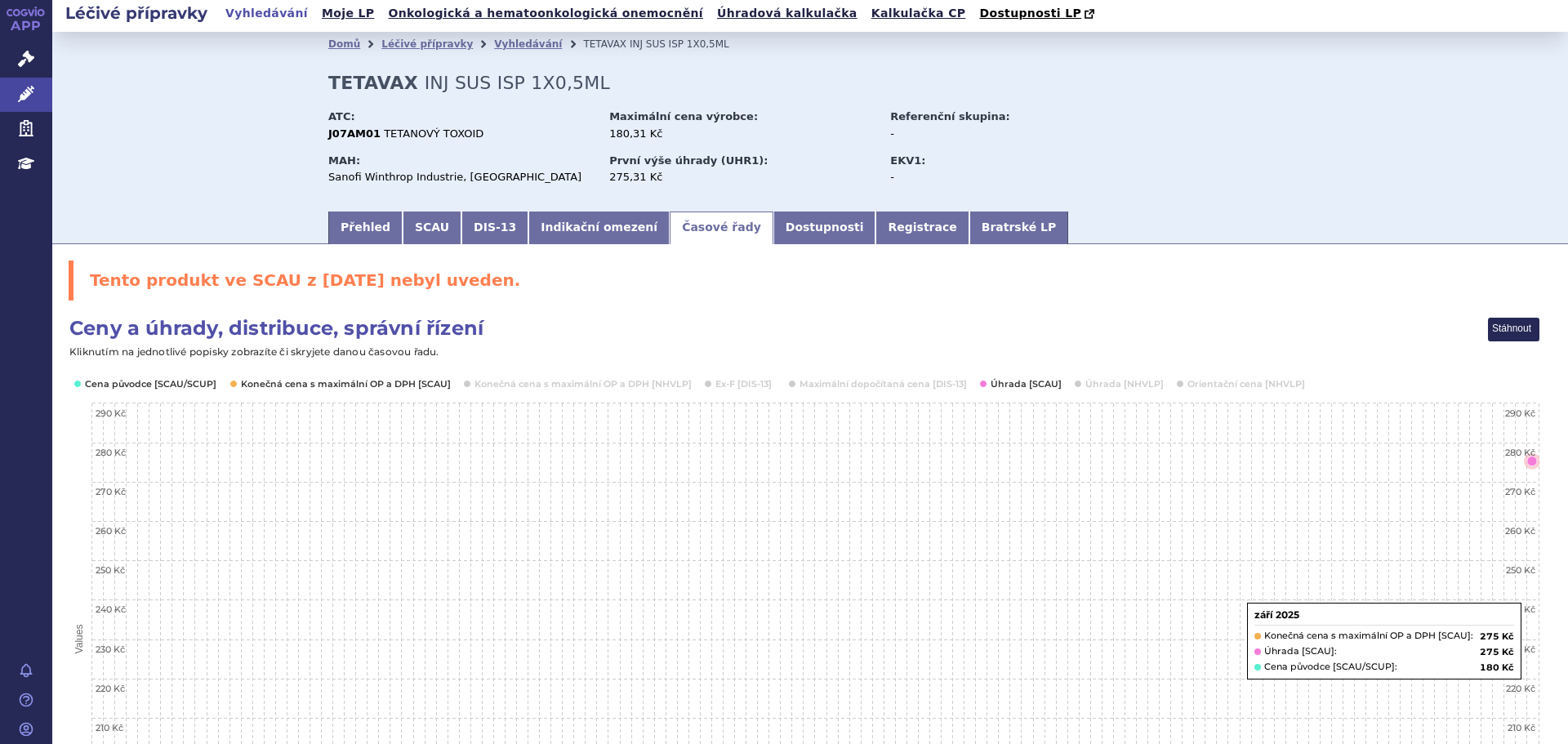
scroll to position [0, 0]
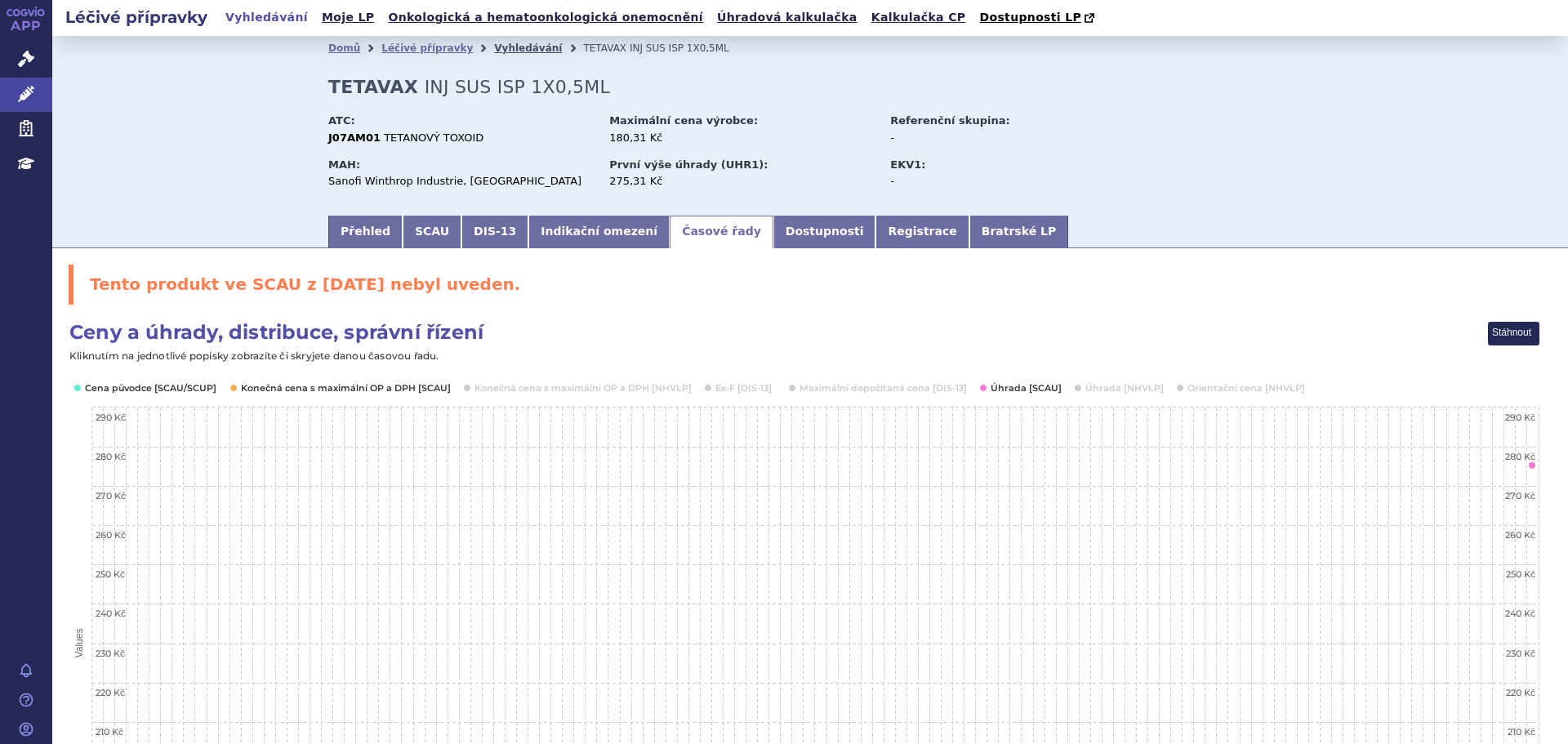
click at [494, 48] on link "Vyhledávání" at bounding box center [528, 48] width 67 height 11
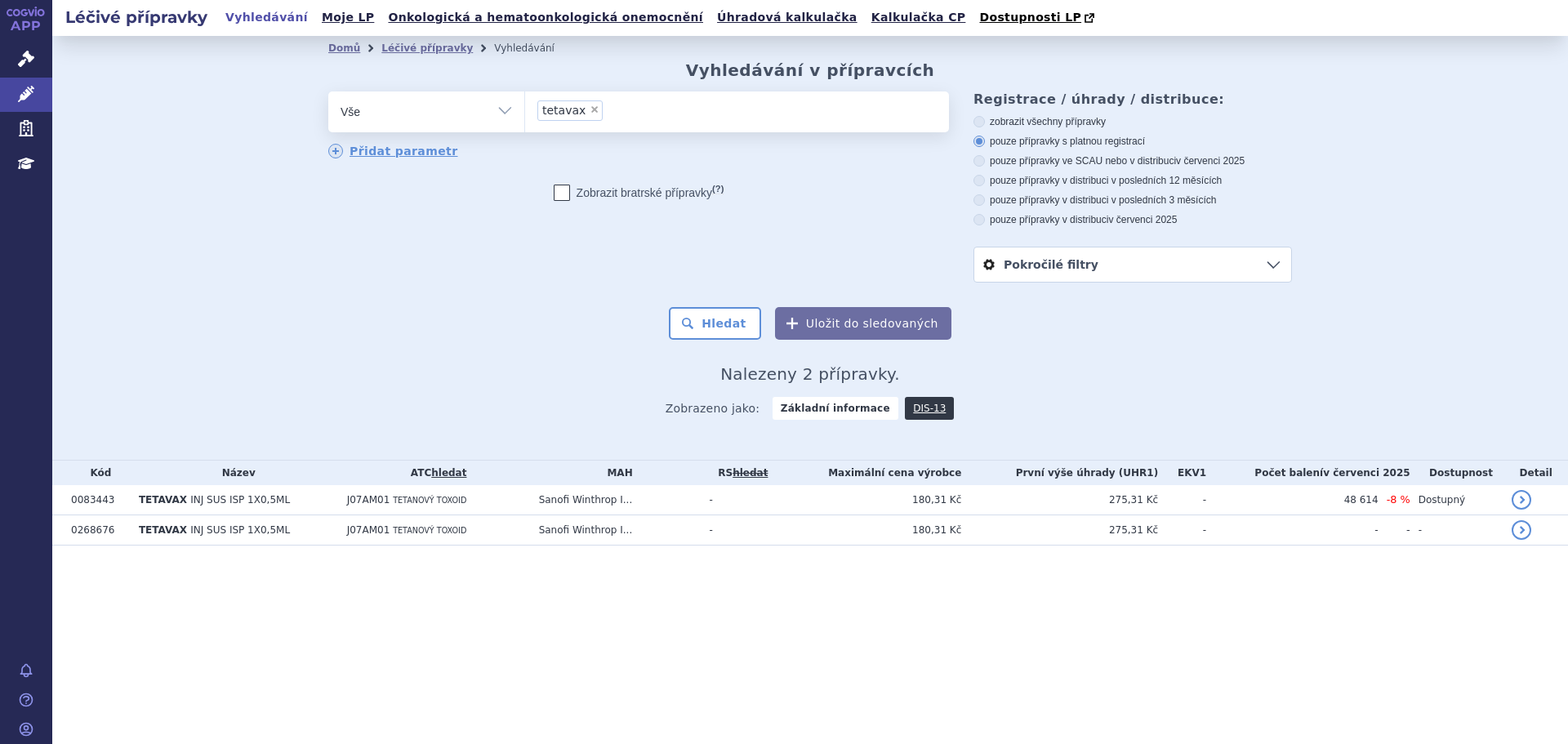
click at [496, 123] on select "Vše Přípravek/SUKL kód MAH VPOIS ATC/Aktivní látka Léková forma Síla" at bounding box center [426, 110] width 196 height 36
select select "filter-atc-group"
click at [329, 93] on select "Vše Přípravek/SUKL kód MAH VPOIS ATC/Aktivní látka Léková forma Síla" at bounding box center [426, 110] width 196 height 36
click at [569, 108] on ul at bounding box center [737, 109] width 424 height 35
click at [525, 108] on select at bounding box center [524, 111] width 1 height 41
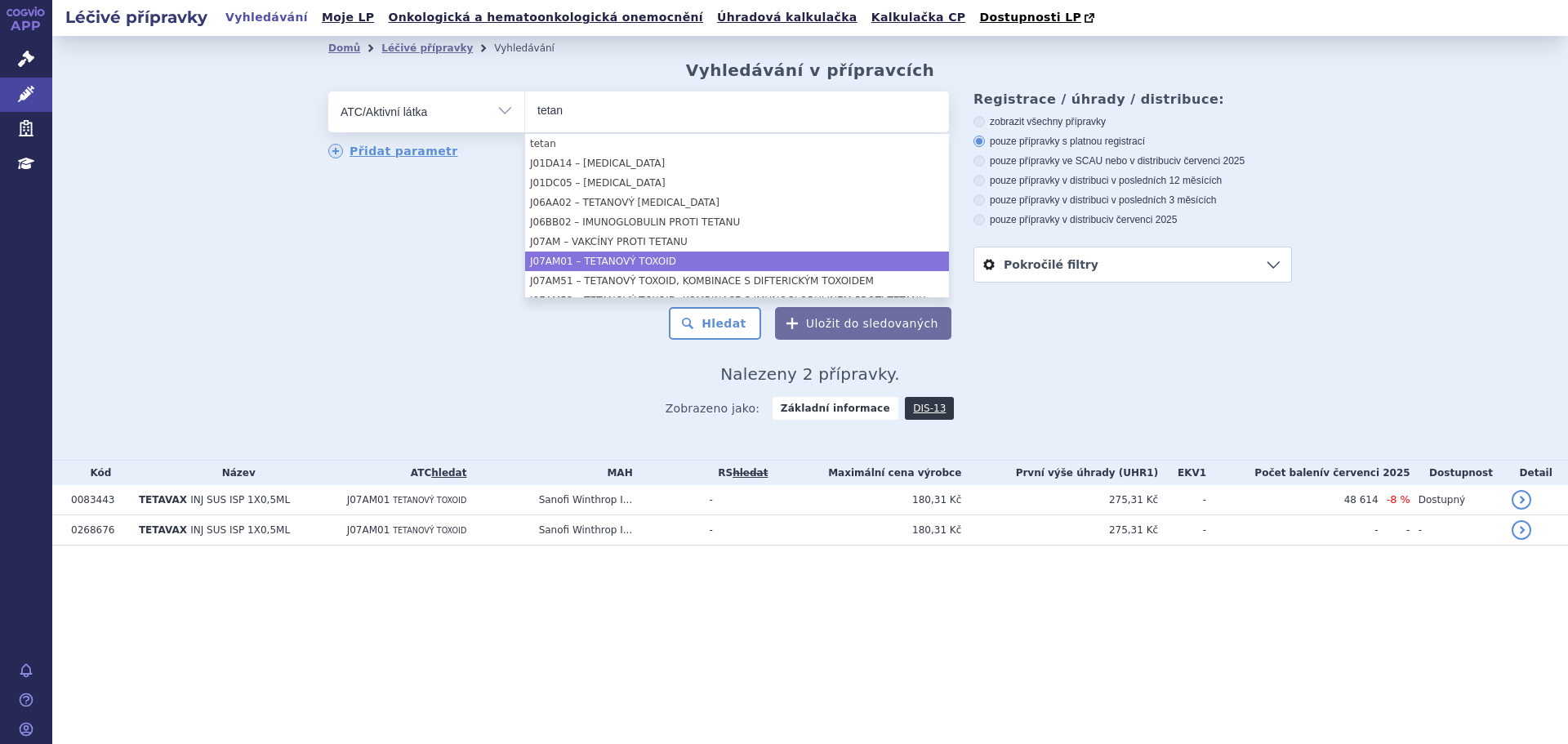
type input "tetan"
select select "J07AM01"
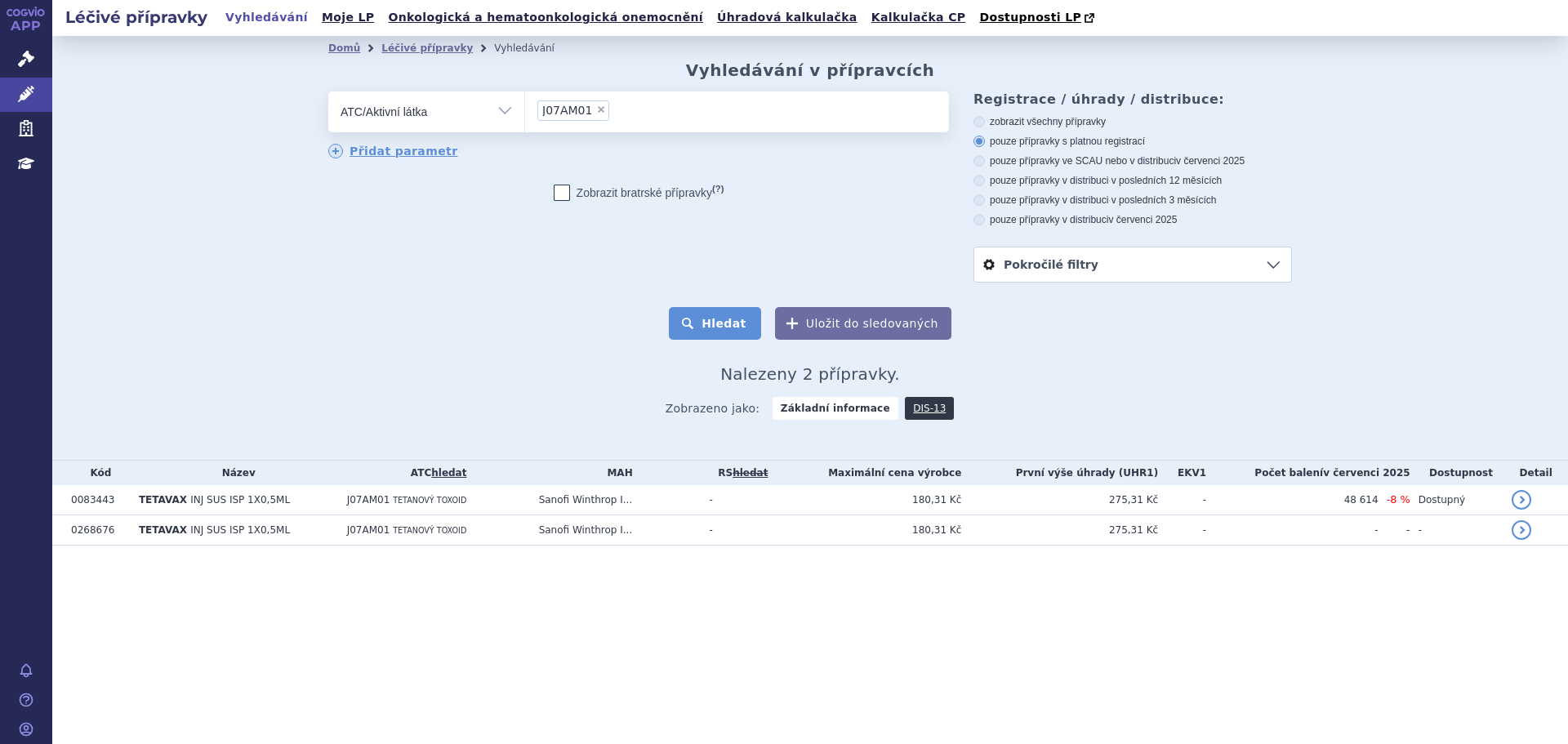
click at [717, 325] on button "Hledat" at bounding box center [714, 324] width 93 height 33
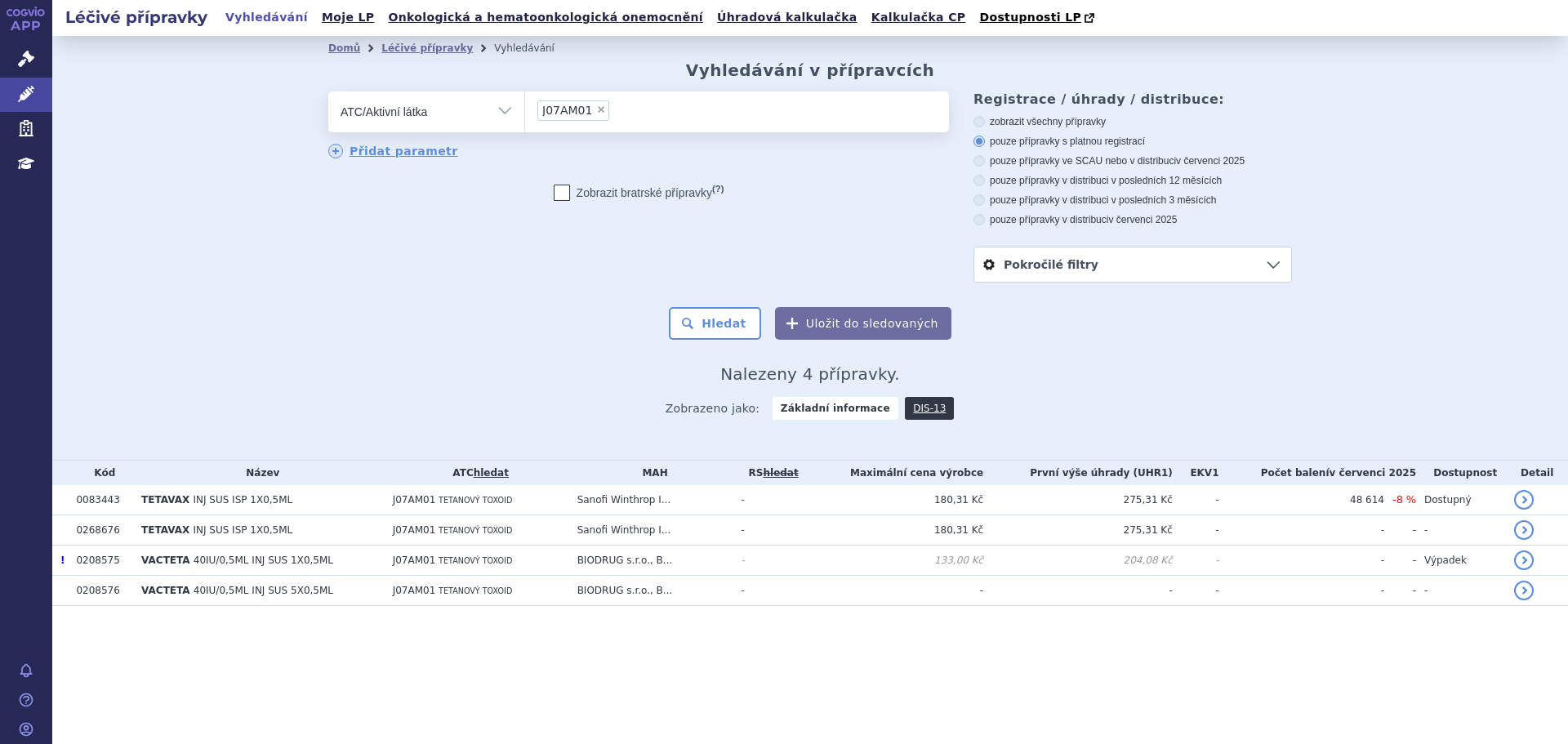
click at [488, 114] on select "Vše Přípravek/SUKL kód MAH VPOIS ATC/Aktivní látka Léková forma Síla" at bounding box center [426, 110] width 196 height 36
select select "filter-all"
click at [329, 93] on select "Vše Přípravek/SUKL kód MAH VPOIS ATC/Aktivní látka Léková forma Síla" at bounding box center [426, 110] width 196 height 36
click at [576, 119] on ul at bounding box center [737, 109] width 424 height 35
click at [525, 119] on select at bounding box center [524, 111] width 1 height 41
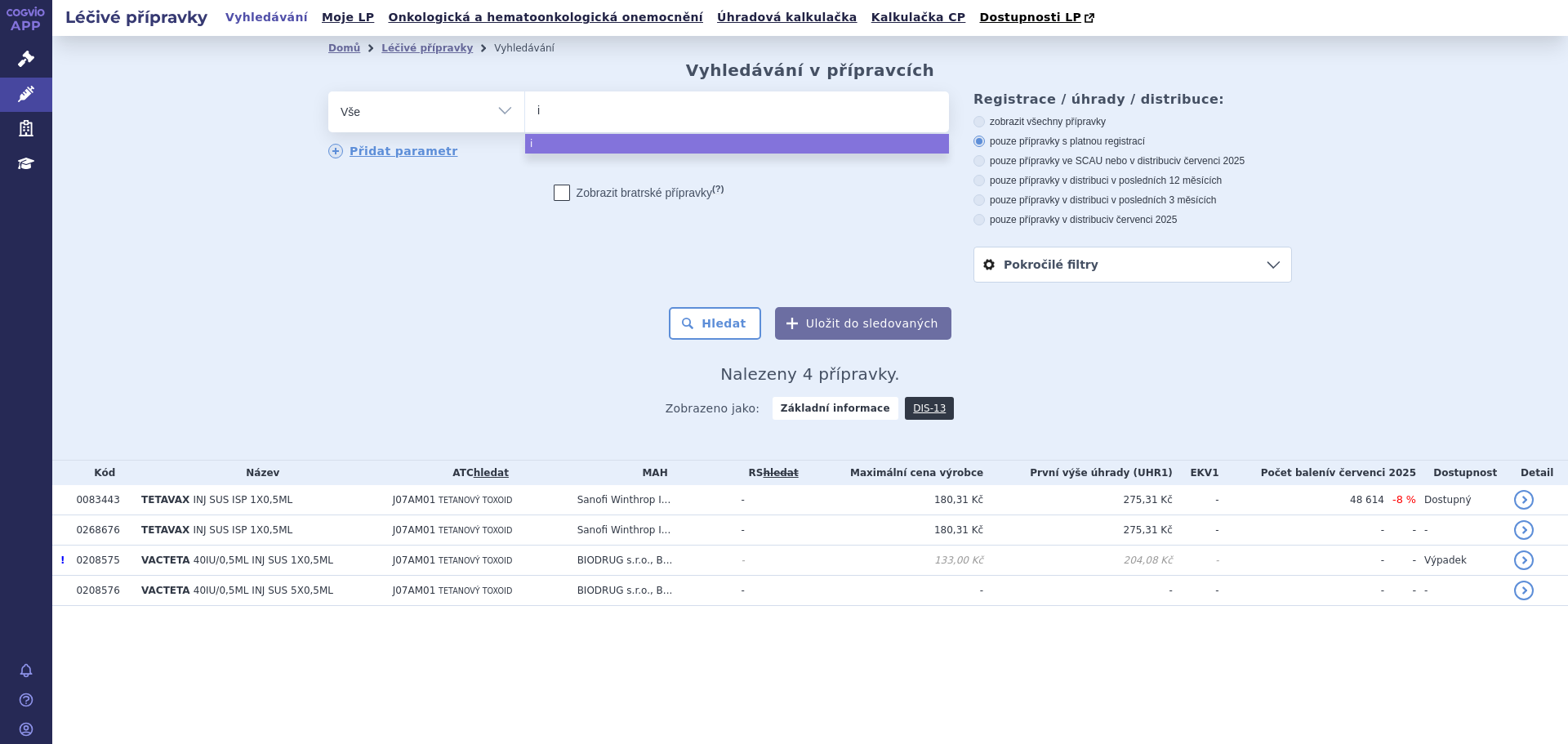
type input "in"
type input "inf"
type input "influ"
type input "influv"
type input "influva"
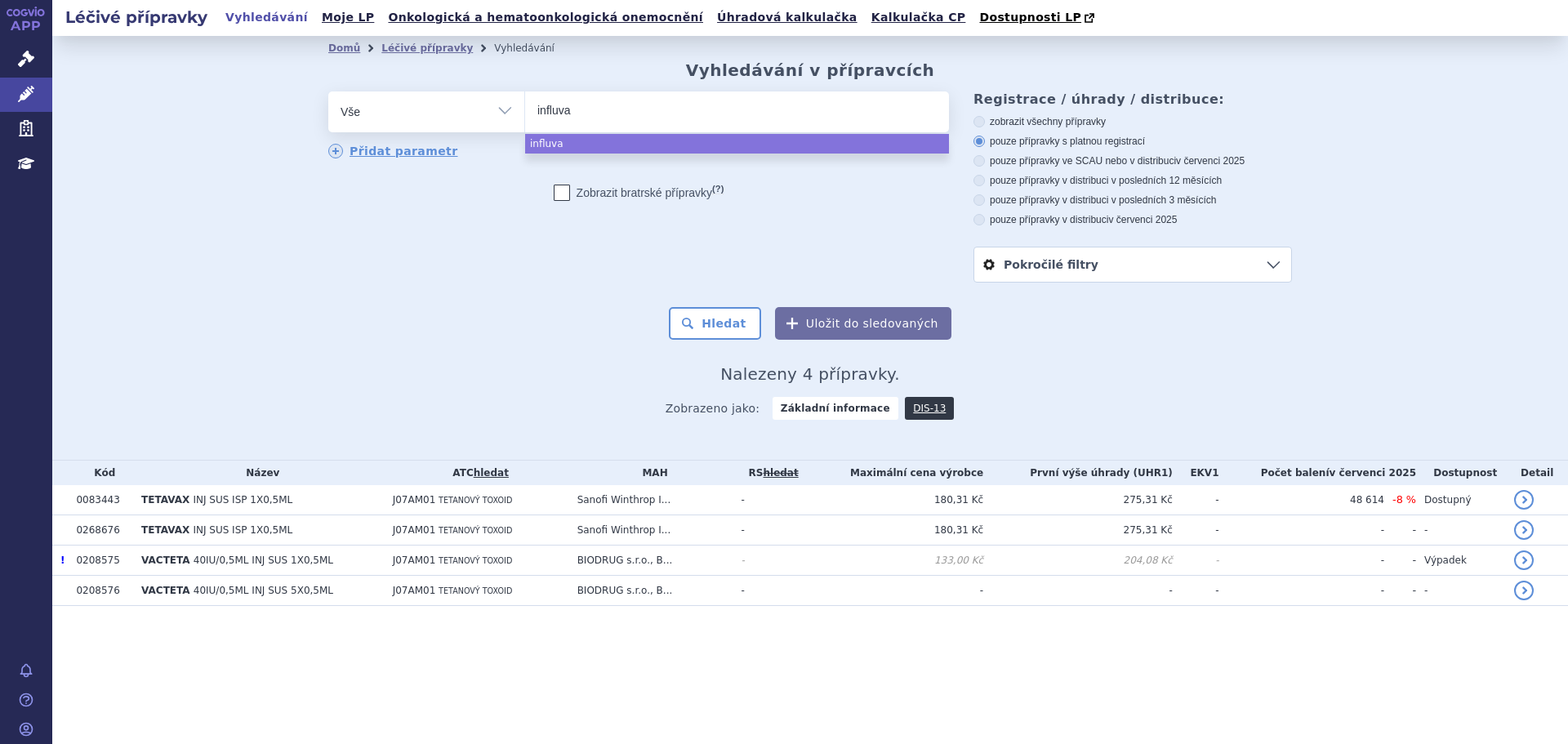
type input "influvac"
select select "influvac"
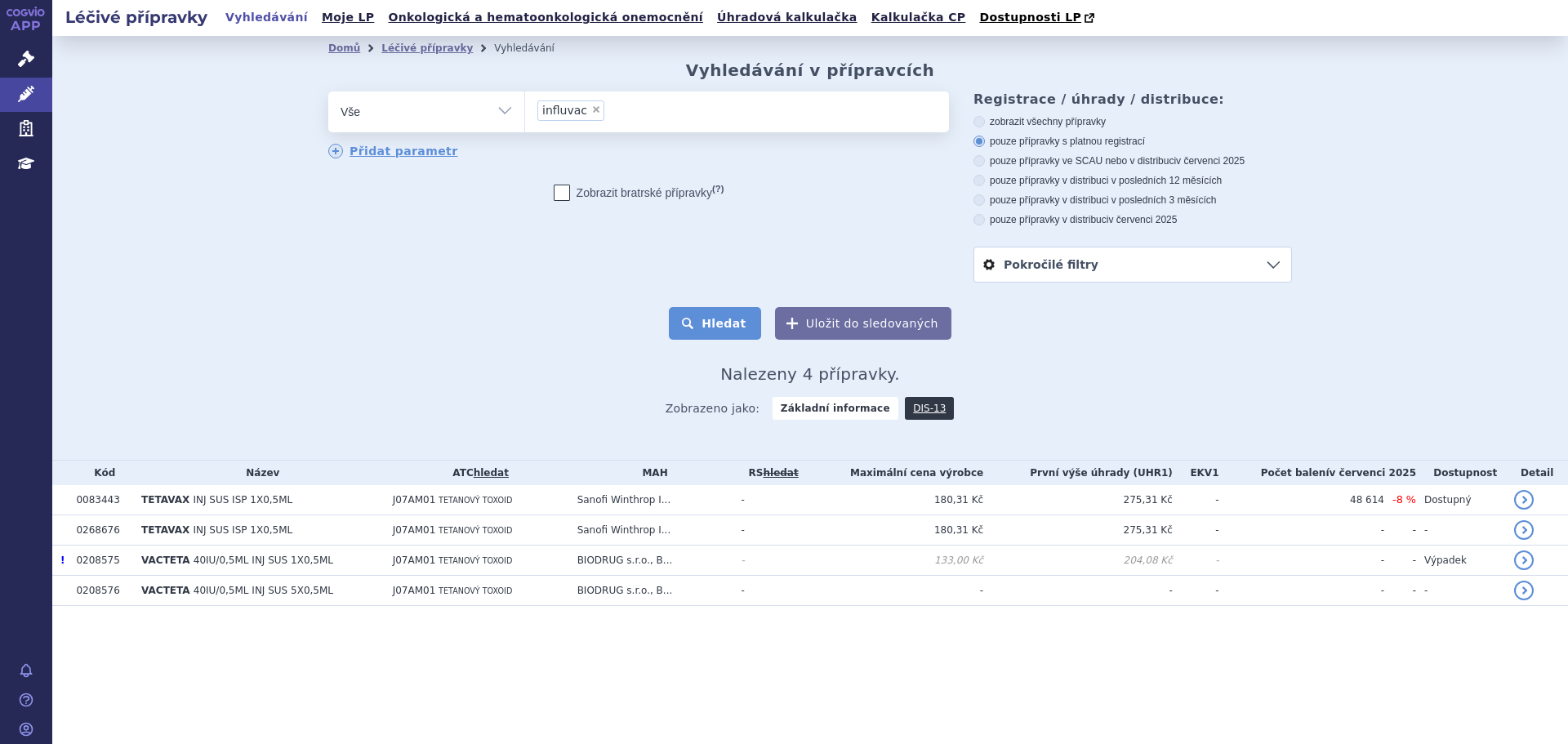
click at [725, 321] on button "Hledat" at bounding box center [714, 324] width 93 height 33
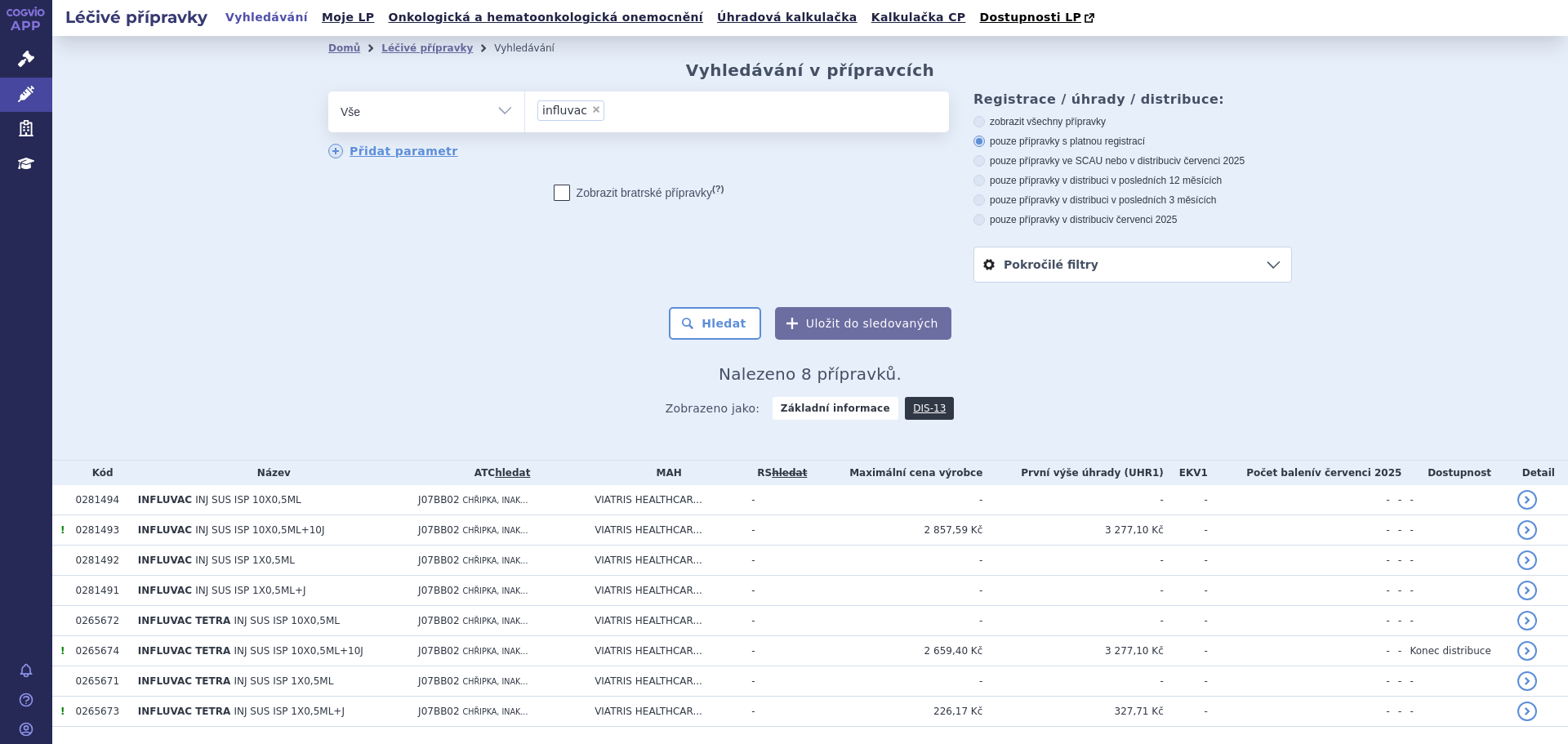
click at [592, 112] on span "×" at bounding box center [596, 109] width 10 height 10
click at [525, 112] on select "influvac" at bounding box center [524, 111] width 1 height 41
select select
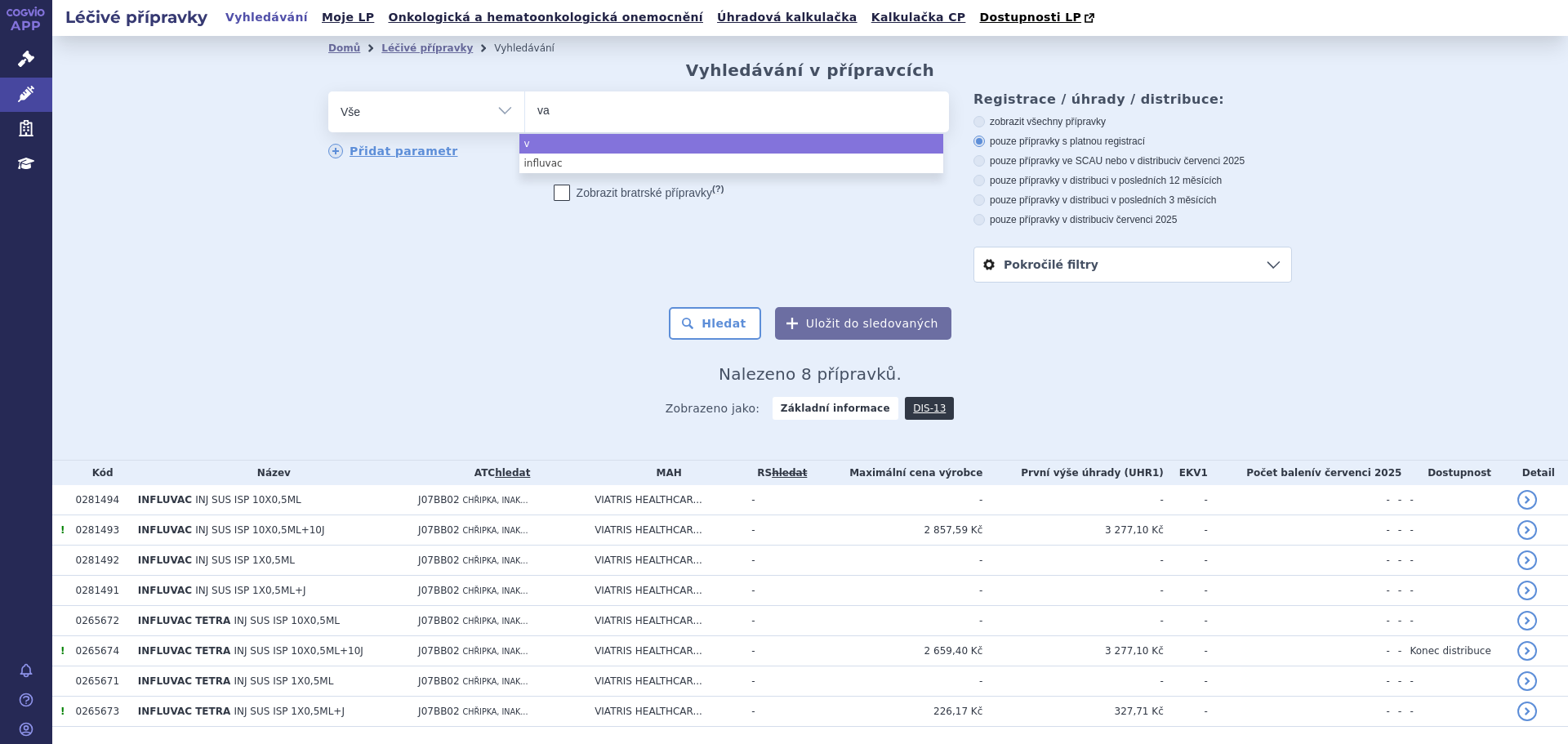
type input "vac"
type input "vacte"
type input "vacteta"
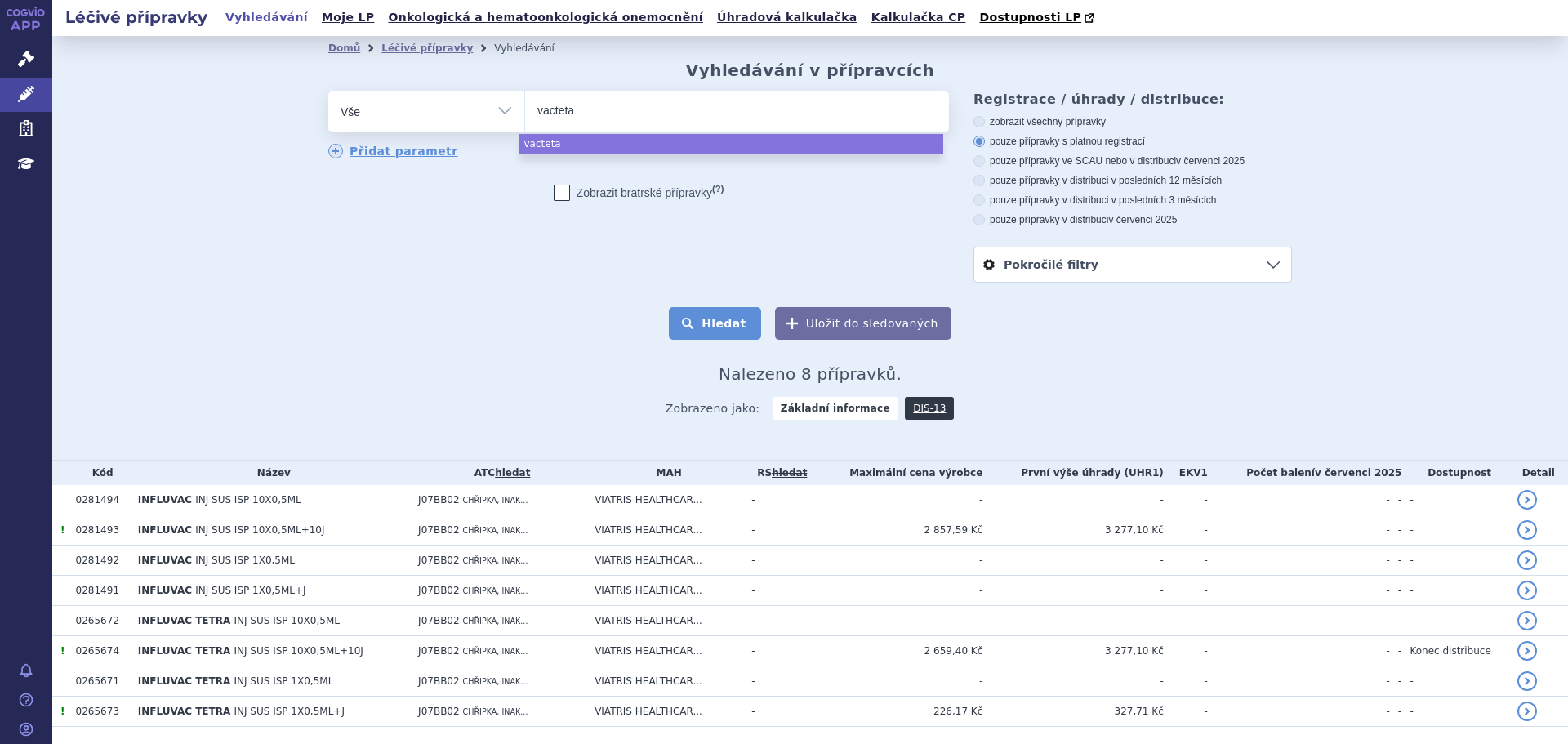
select select "vacteta"
click at [732, 328] on button "Hledat" at bounding box center [714, 324] width 93 height 33
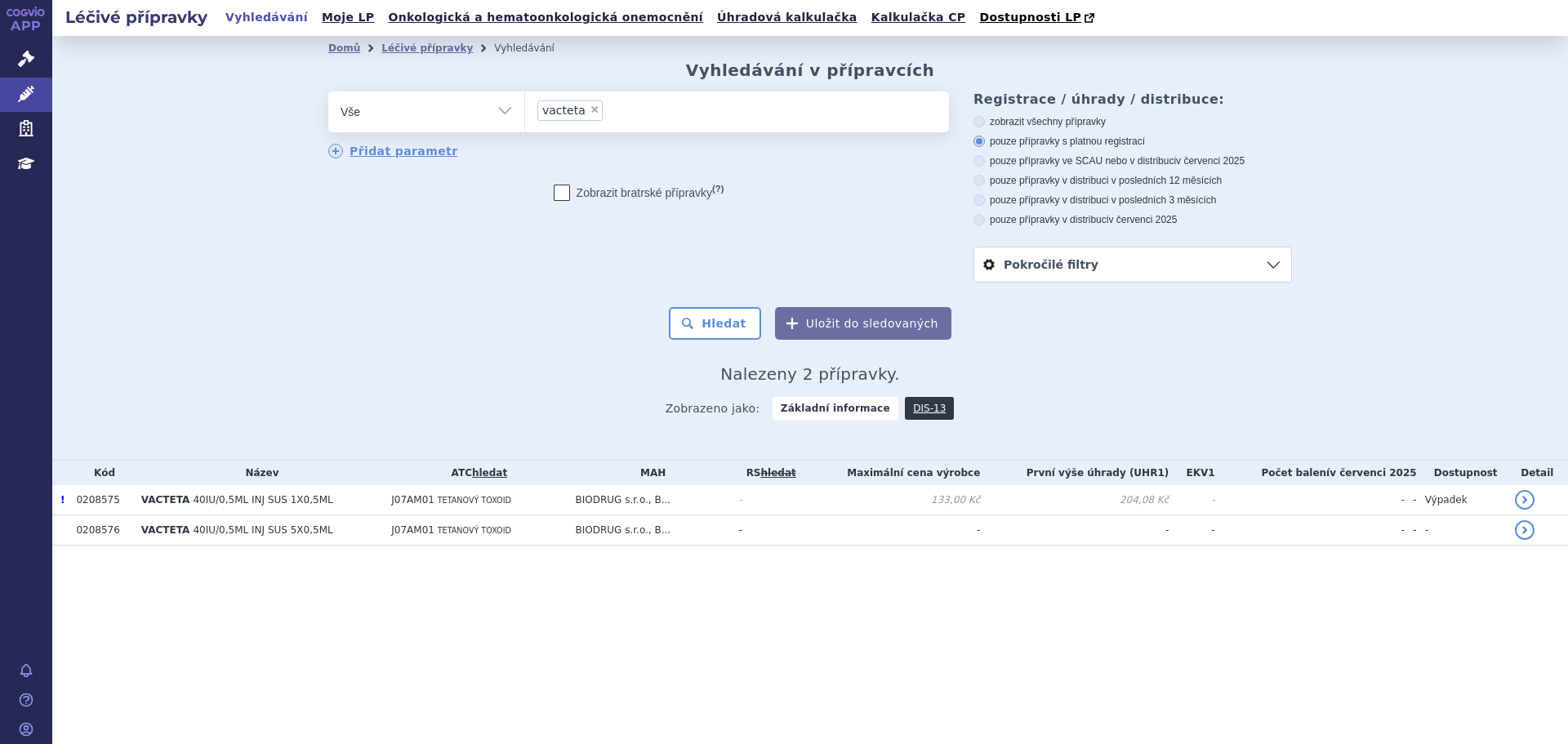
click at [591, 112] on span "×" at bounding box center [594, 109] width 10 height 10
click at [525, 112] on select "vacteta" at bounding box center [524, 111] width 1 height 41
select select
type input "te"
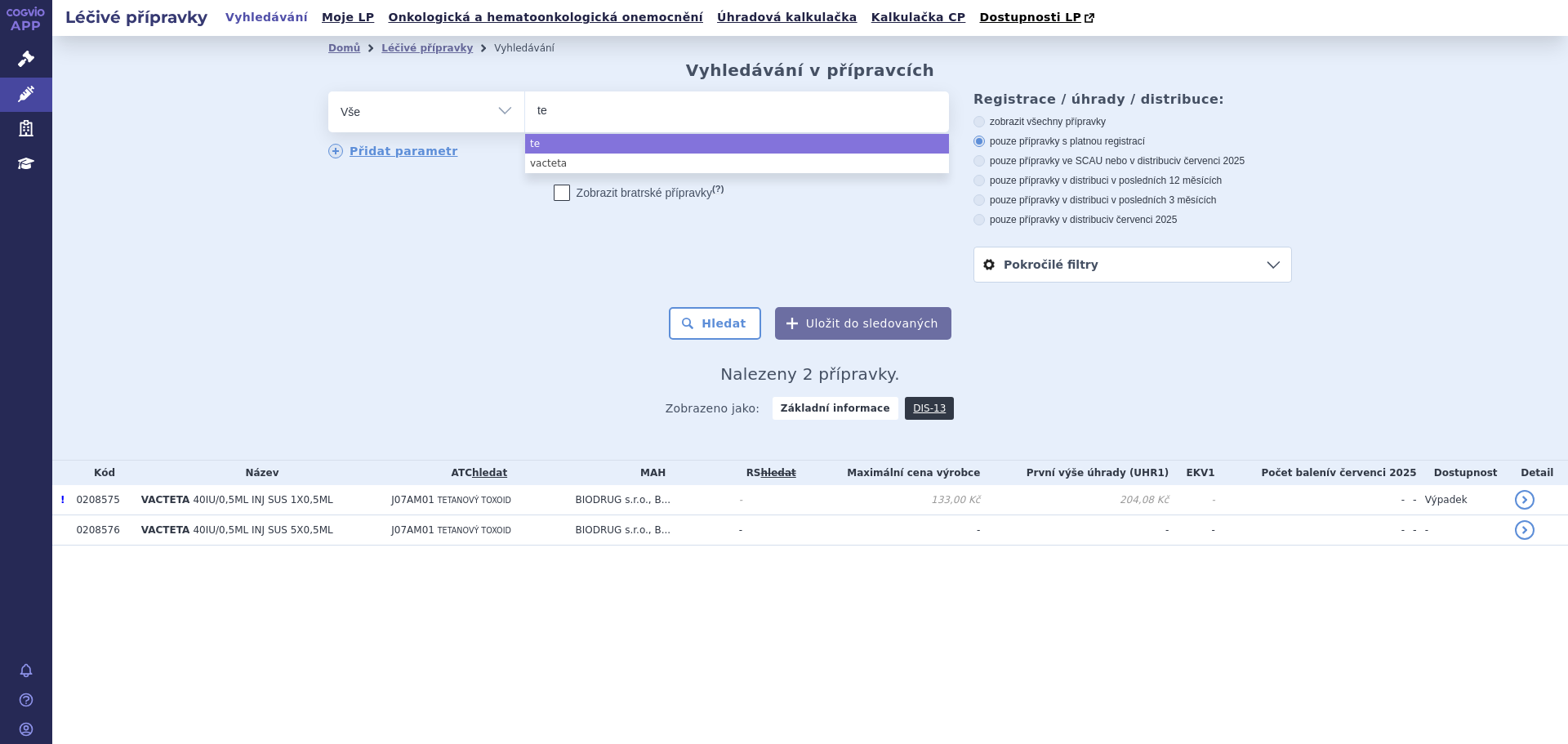
type input "tet"
type input "tetav"
type input "tetavax"
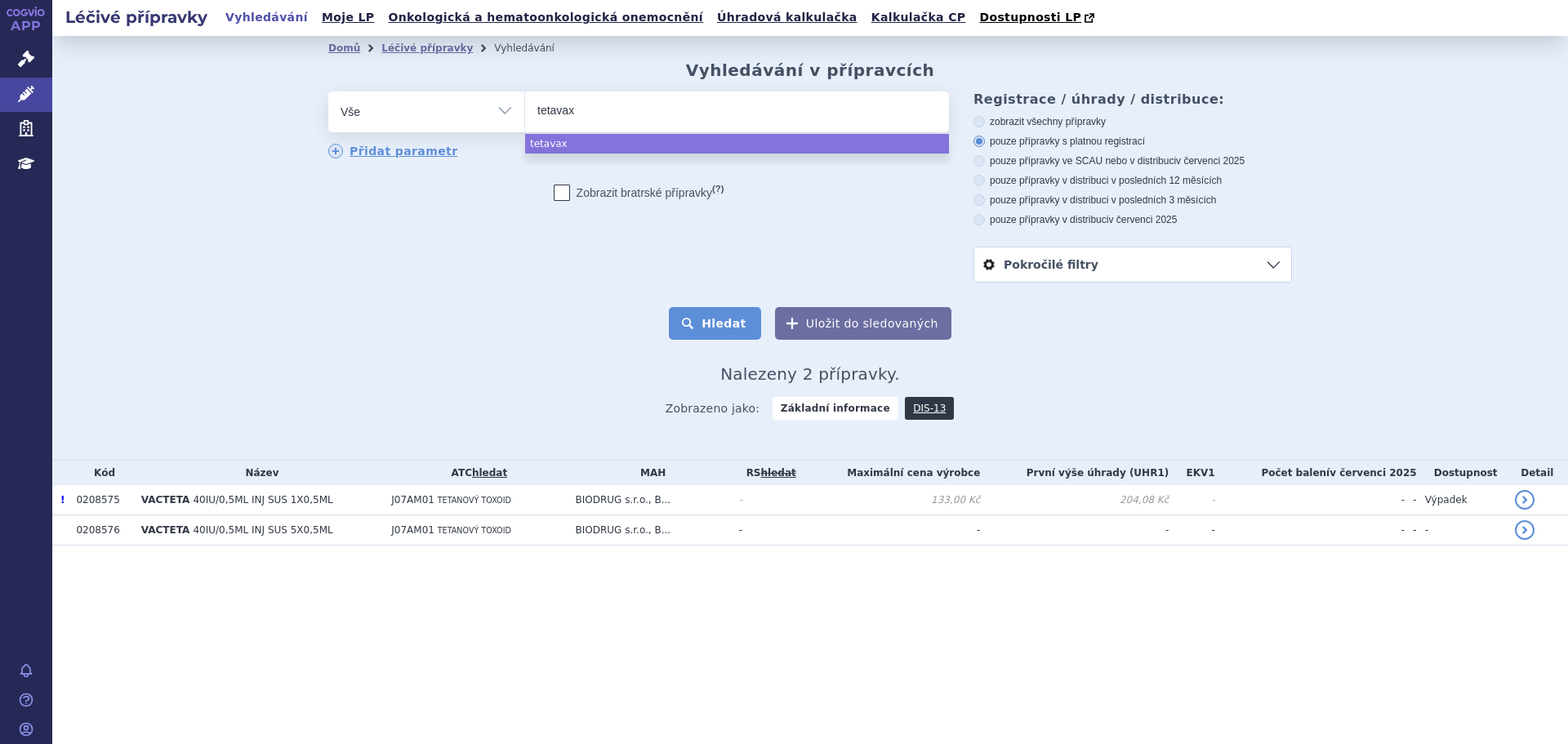
select select "tetavax"
click at [720, 337] on button "Hledat" at bounding box center [714, 324] width 93 height 33
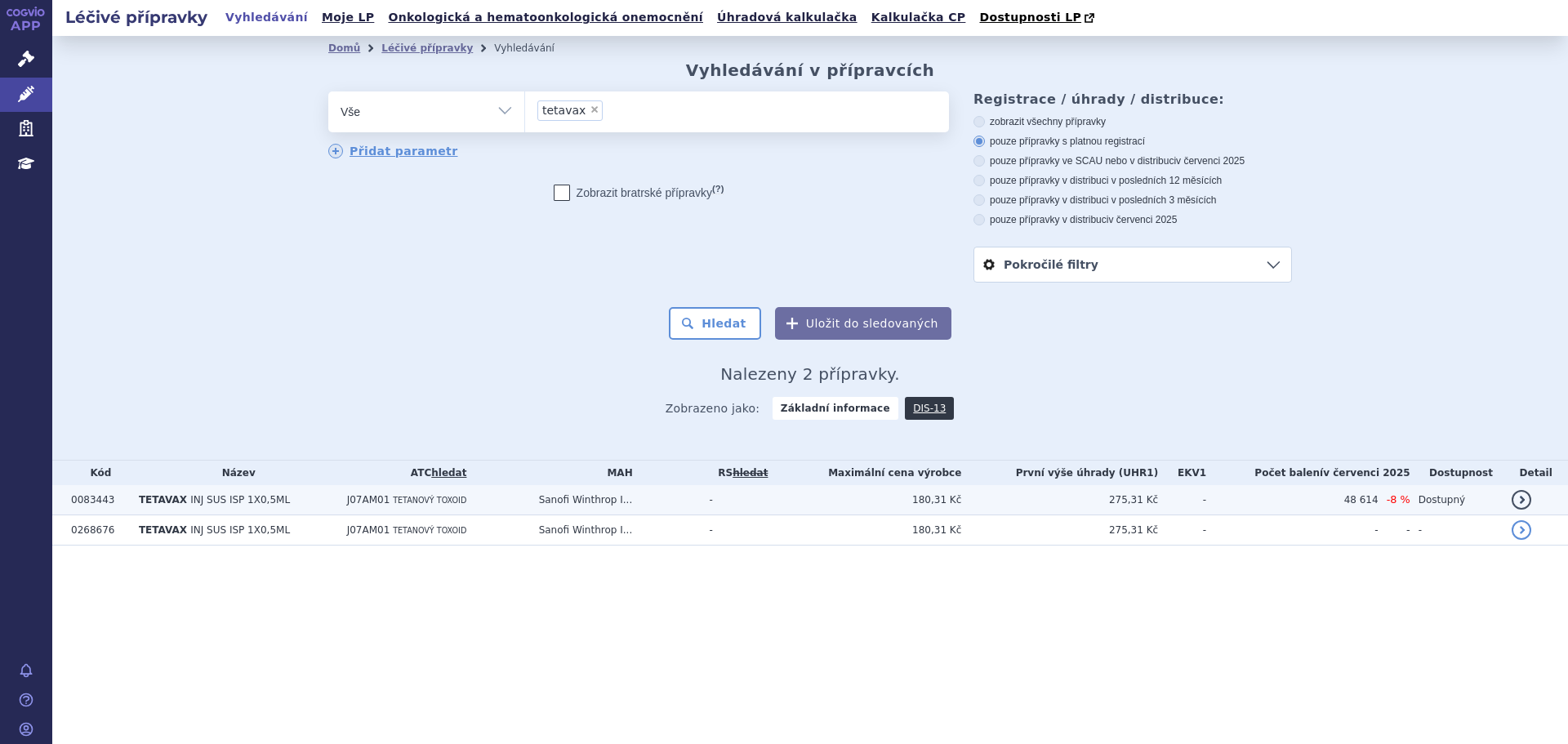
click at [240, 502] on span "INJ SUS ISP 1X0,5ML" at bounding box center [240, 499] width 99 height 11
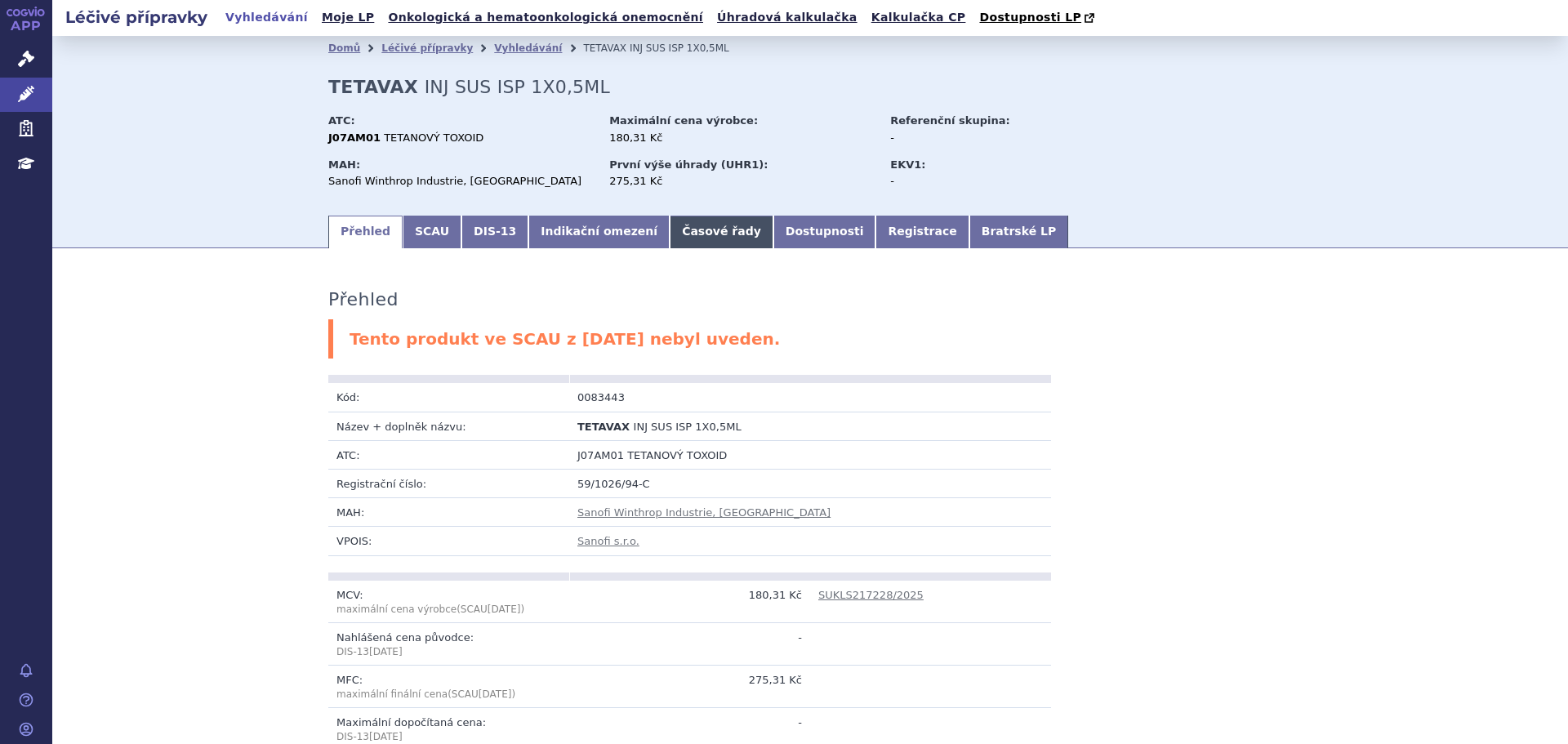
click at [669, 237] on link "Časové řady" at bounding box center [721, 232] width 104 height 33
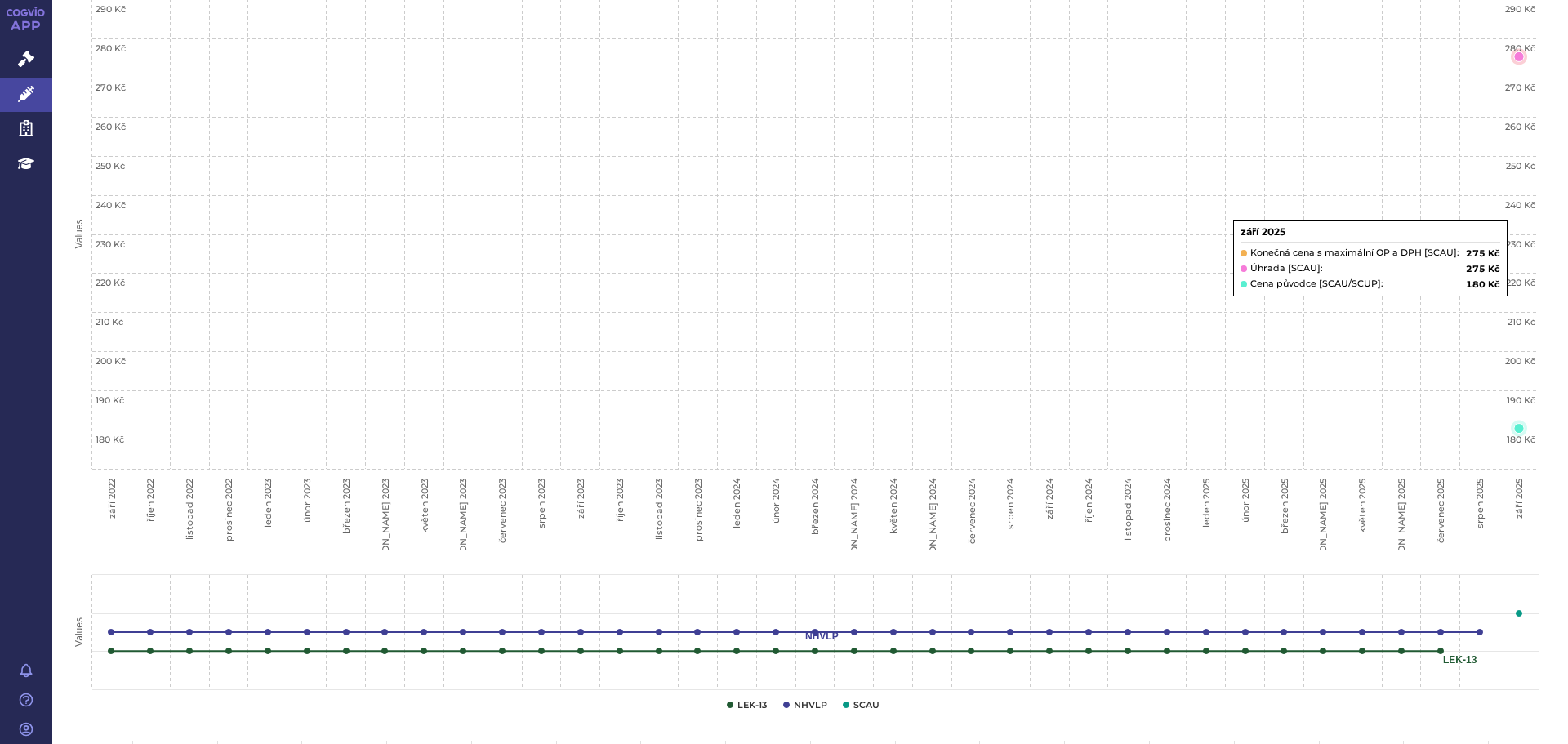
scroll to position [81, 0]
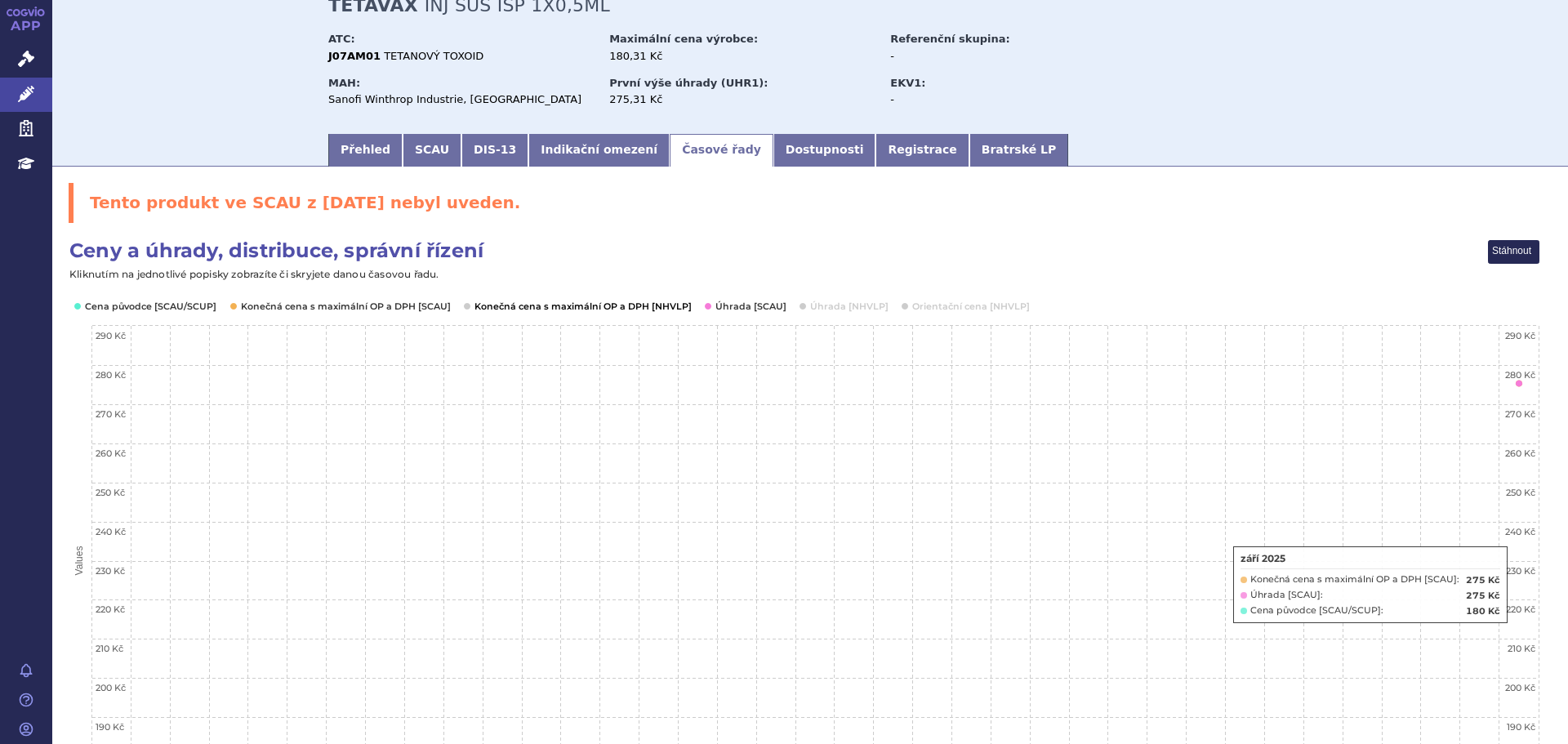
click at [637, 307] on button "Show Konečná cena s maximální OP a DPH [NHVLP]" at bounding box center [581, 306] width 214 height 13
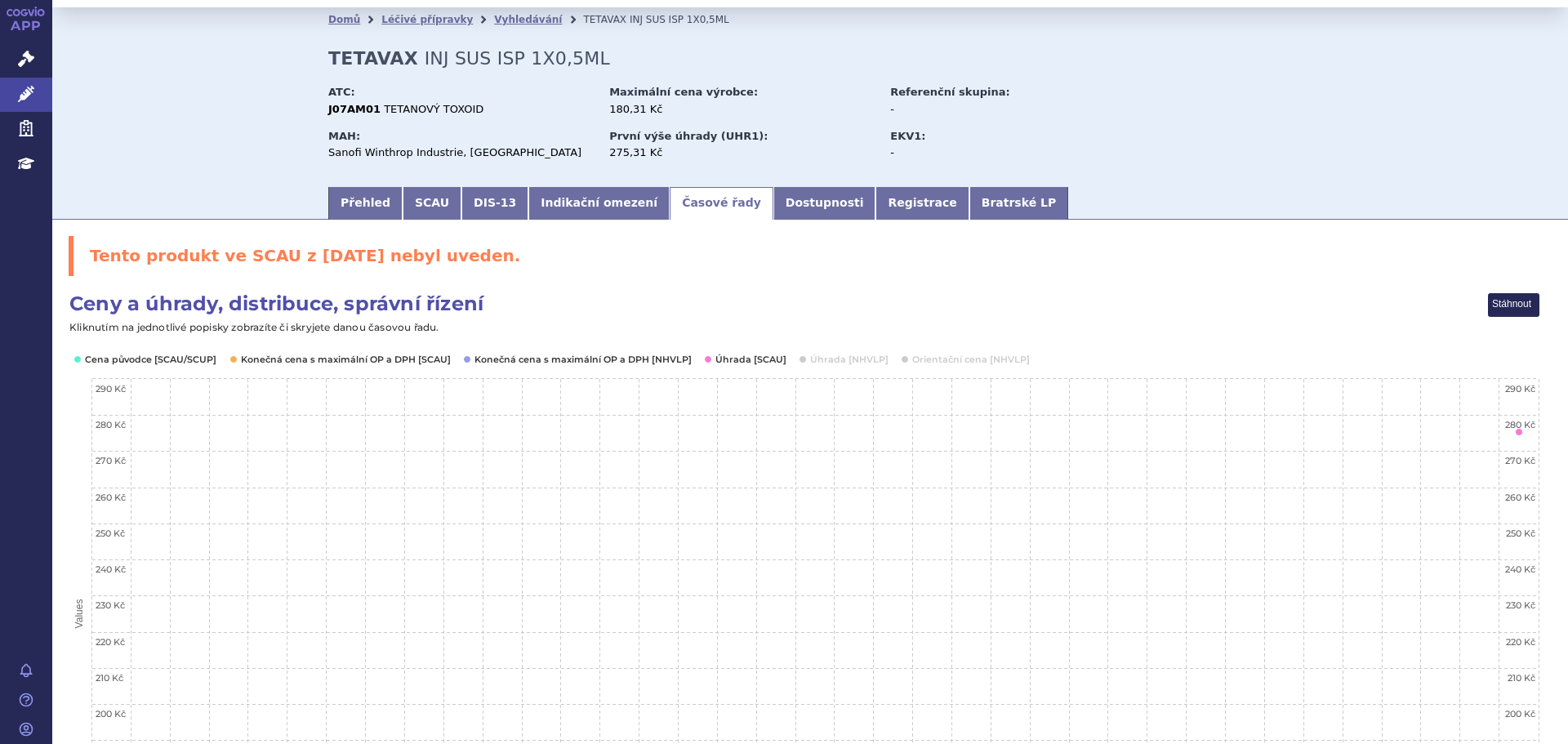
scroll to position [0, 0]
